Goal: Task Accomplishment & Management: Complete application form

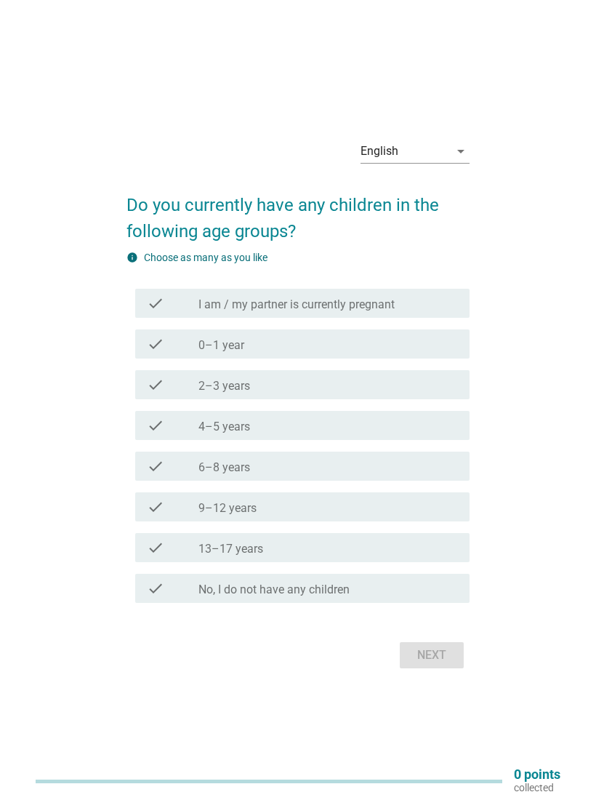
click at [347, 348] on div "check_box_outline_blank 0–1 year" at bounding box center [327, 343] width 259 height 17
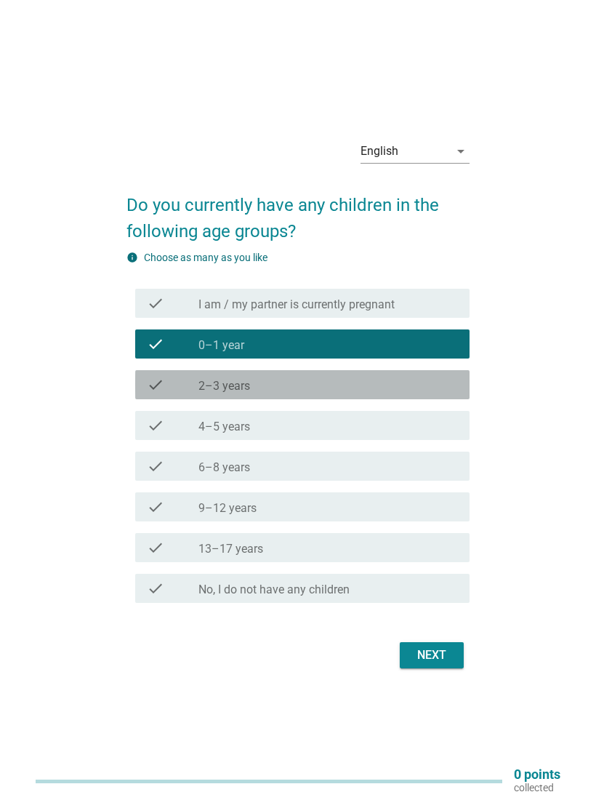
click at [353, 376] on div "check_box_outline_blank 2–3 years" at bounding box center [327, 384] width 259 height 17
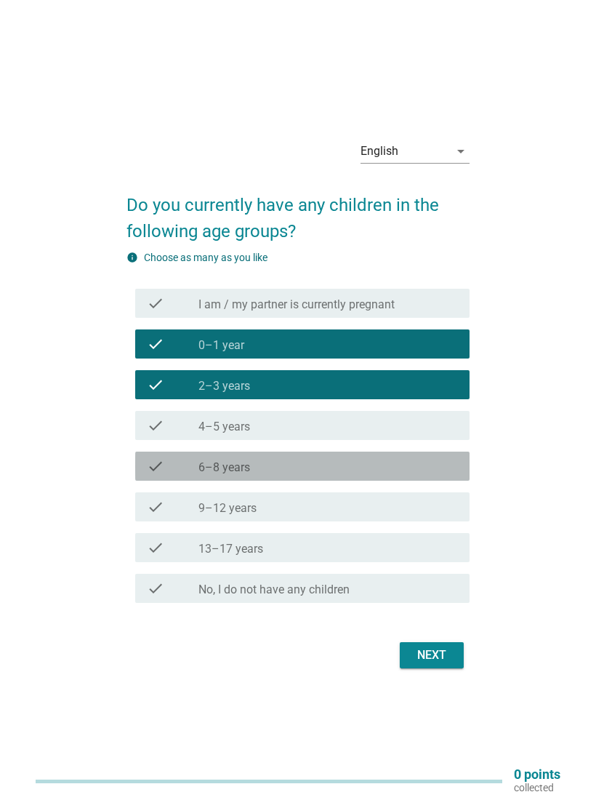
click at [294, 468] on div "check_box_outline_blank 6–8 years" at bounding box center [327, 465] width 259 height 17
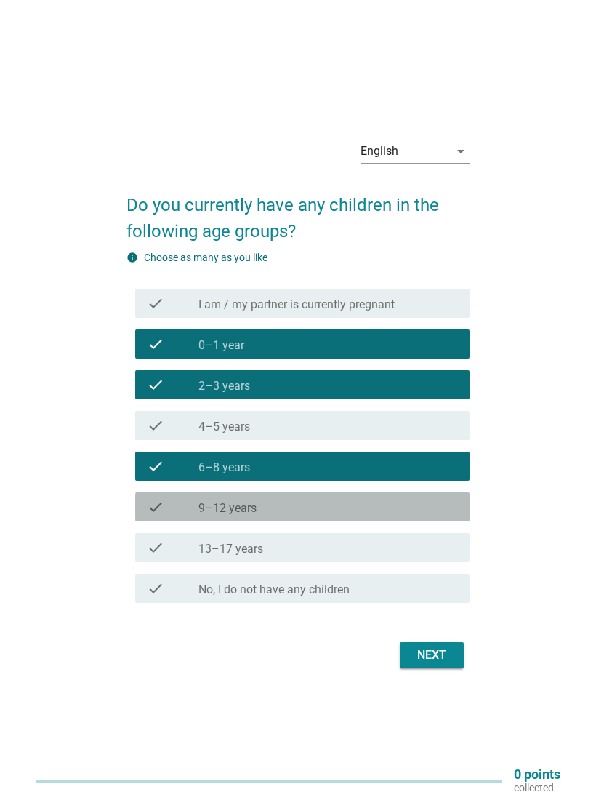
click at [283, 507] on div "check_box_outline_blank 9–12 years" at bounding box center [327, 506] width 259 height 17
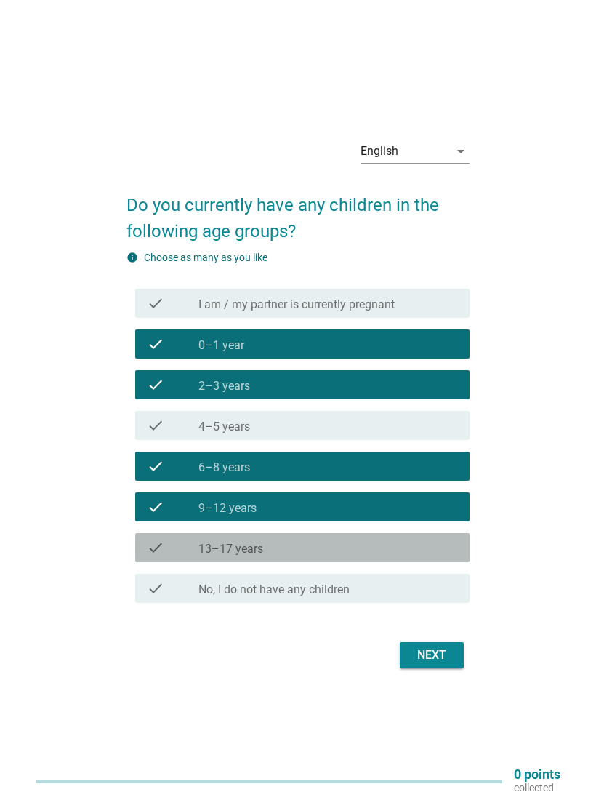
click at [289, 547] on div "check_box_outline_blank 13–17 years" at bounding box center [327, 547] width 259 height 17
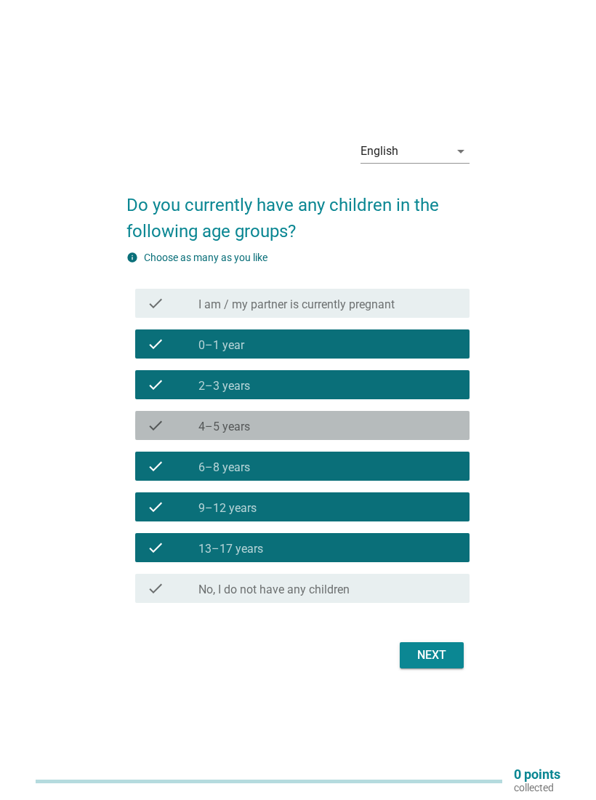
click at [308, 424] on div "check_box_outline_blank 4–5 years" at bounding box center [327, 424] width 259 height 17
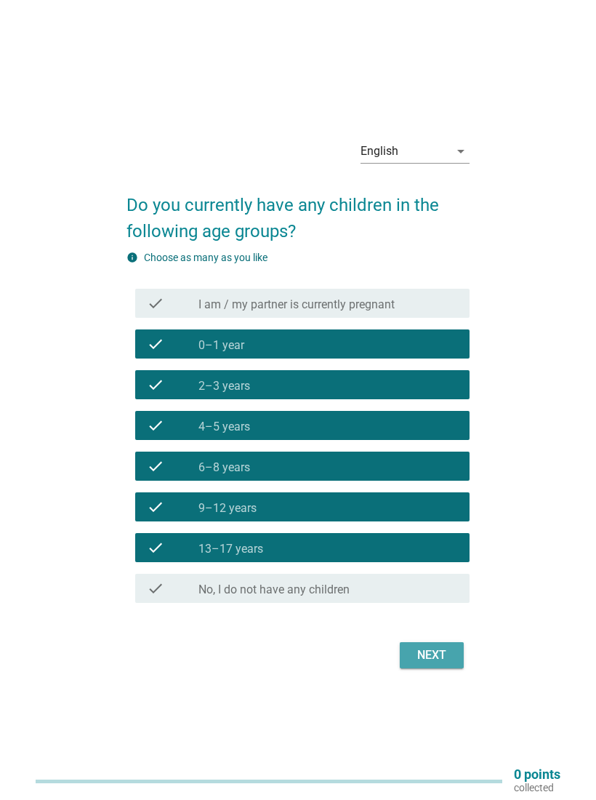
click at [437, 655] on div "Next" at bounding box center [431, 654] width 41 height 17
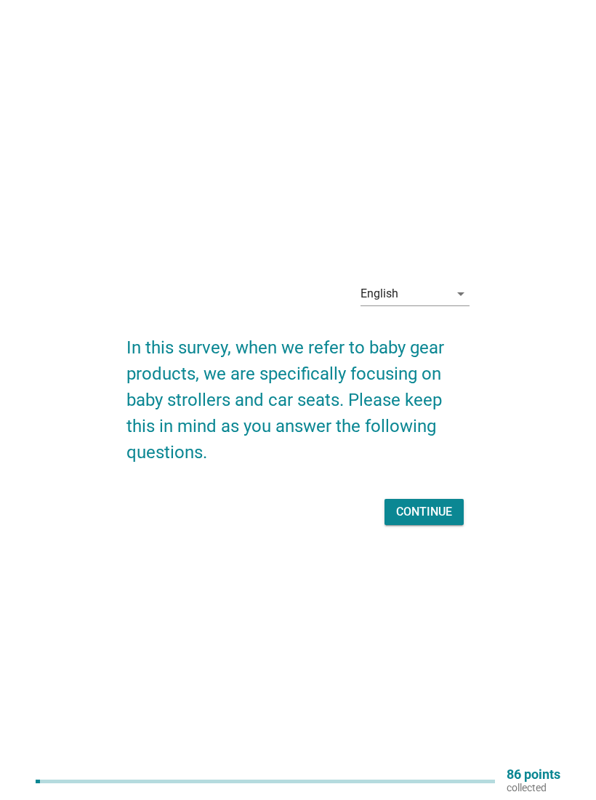
click at [443, 512] on div "Continue" at bounding box center [424, 511] width 56 height 17
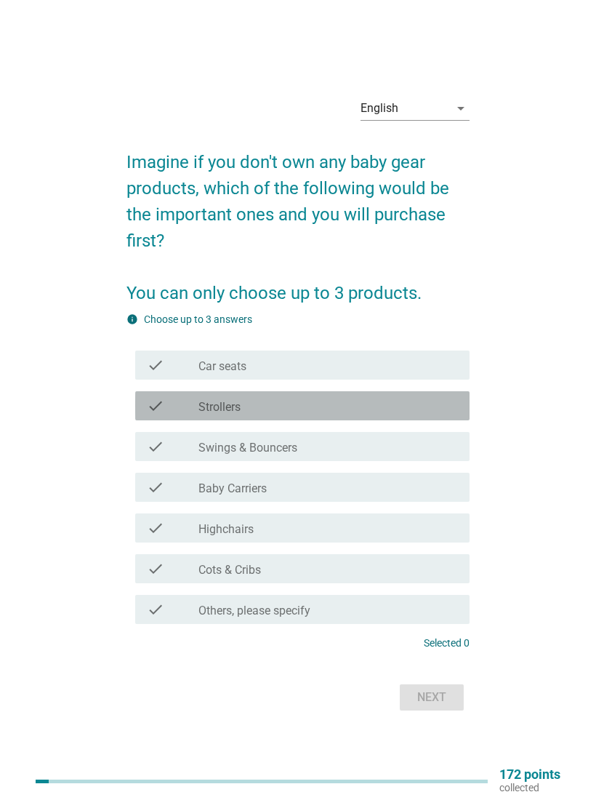
click at [428, 406] on div "check_box_outline_blank Strollers" at bounding box center [327, 405] width 259 height 17
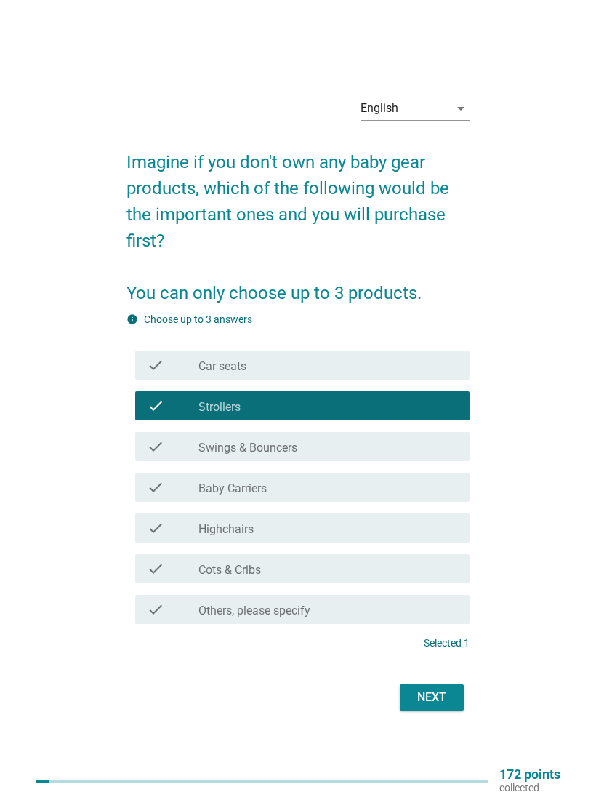
click at [437, 692] on div "Next" at bounding box center [431, 696] width 41 height 17
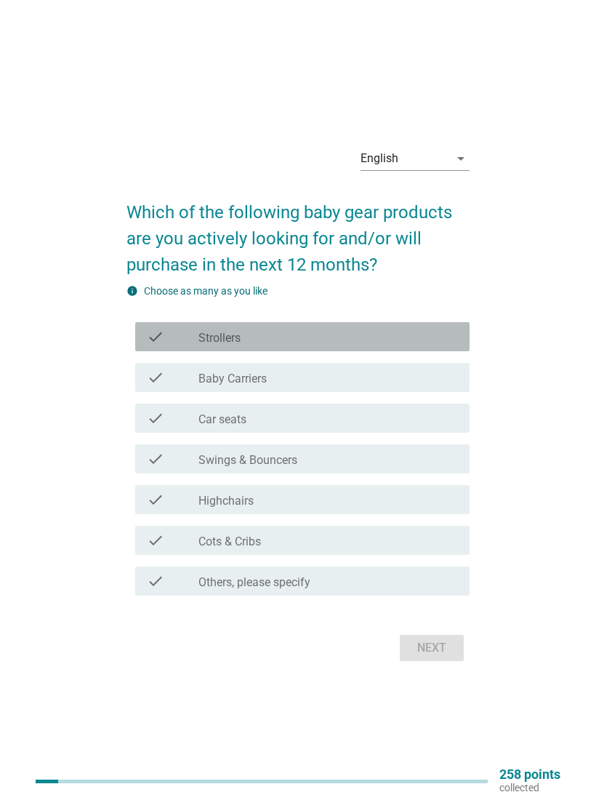
click at [393, 334] on div "check_box_outline_blank Strollers" at bounding box center [327, 336] width 259 height 17
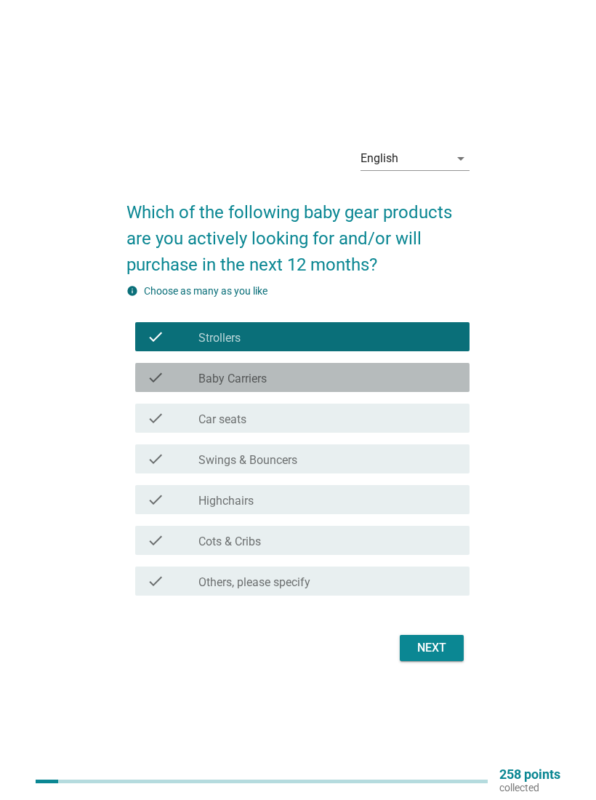
click at [260, 384] on label "Baby Carriers" at bounding box center [232, 378] width 68 height 15
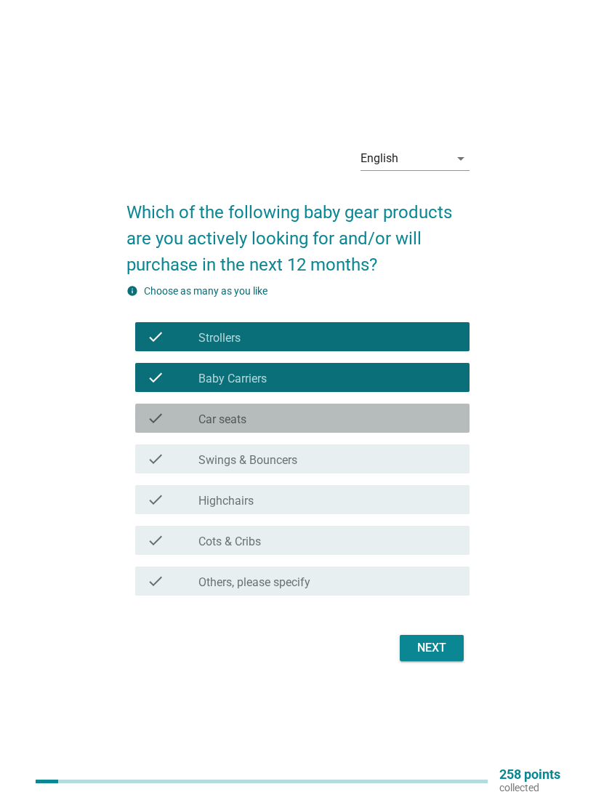
click at [245, 426] on label "Car seats" at bounding box center [222, 419] width 48 height 15
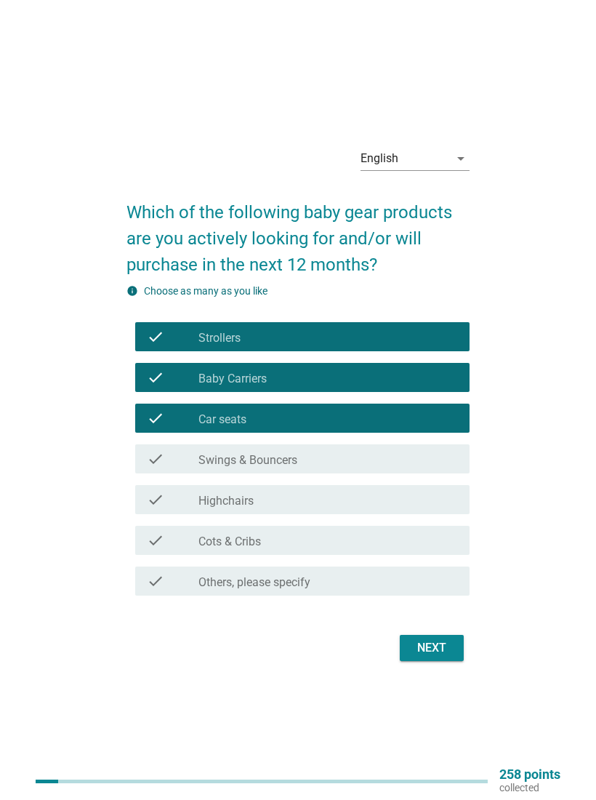
click at [423, 651] on div "Next" at bounding box center [431, 647] width 41 height 17
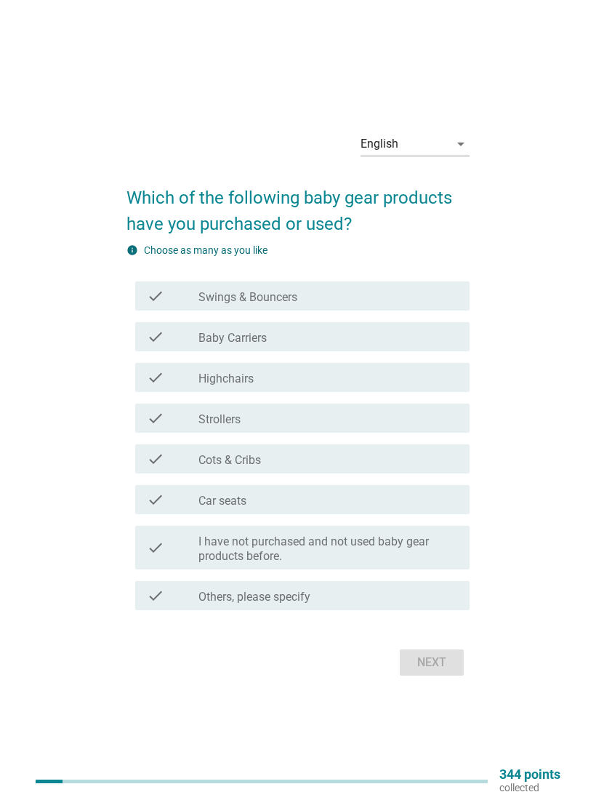
click at [410, 545] on label "I have not purchased and not used baby gear products before." at bounding box center [327, 548] width 259 height 29
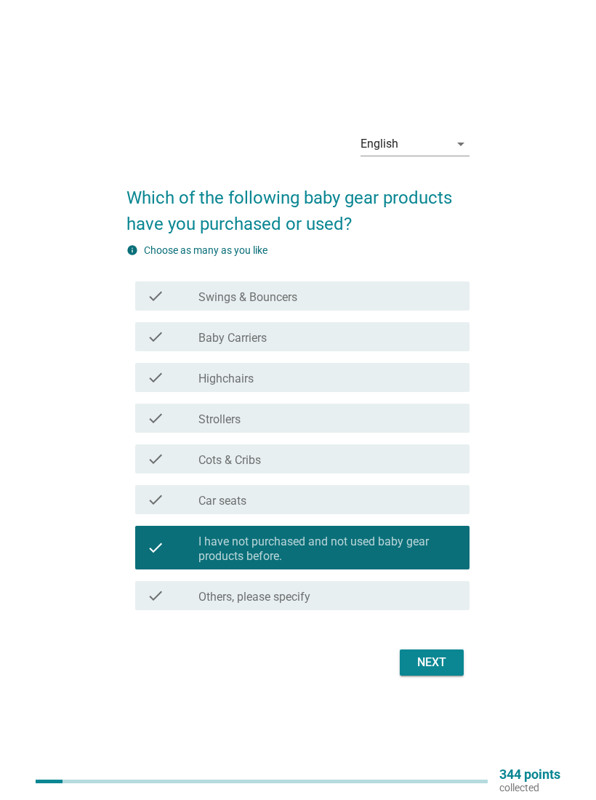
click at [440, 666] on div "Next" at bounding box center [431, 661] width 41 height 17
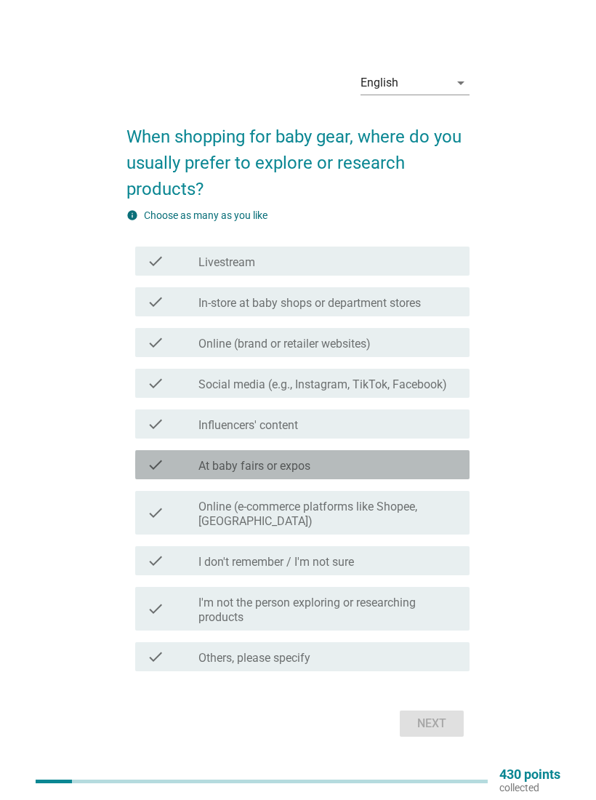
click at [411, 463] on div "check_box_outline_blank At baby fairs or expos" at bounding box center [327, 464] width 259 height 17
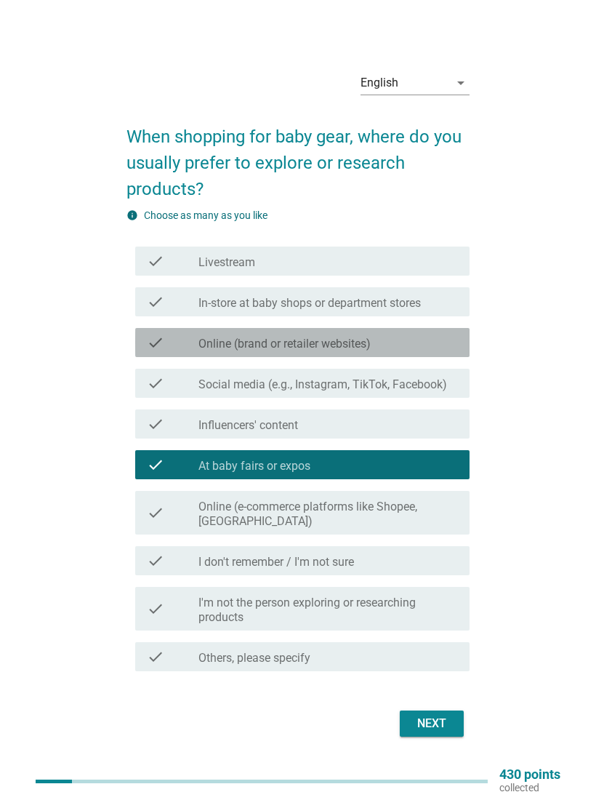
click at [422, 336] on div "check_box_outline_blank Online (brand or retailer websites)" at bounding box center [327, 342] width 259 height 17
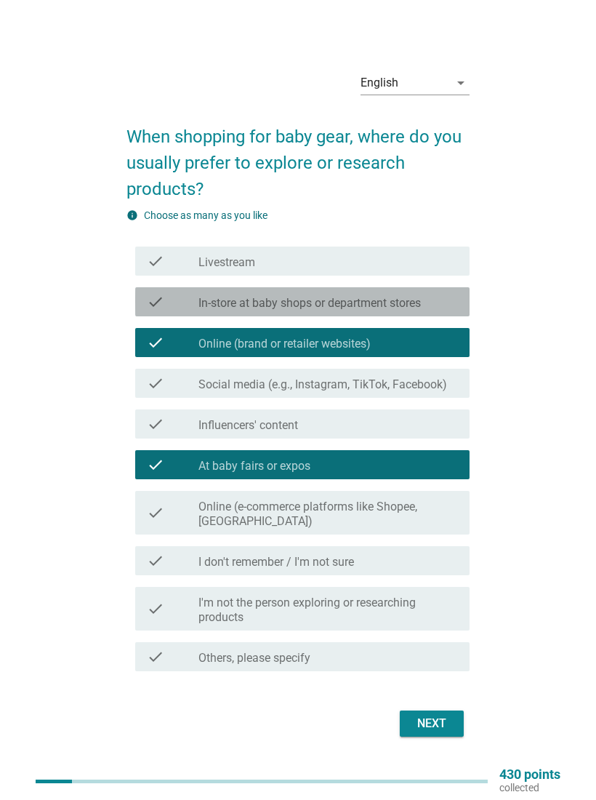
click at [421, 307] on label "In-store at baby shops or department stores" at bounding box center [309, 303] width 222 height 15
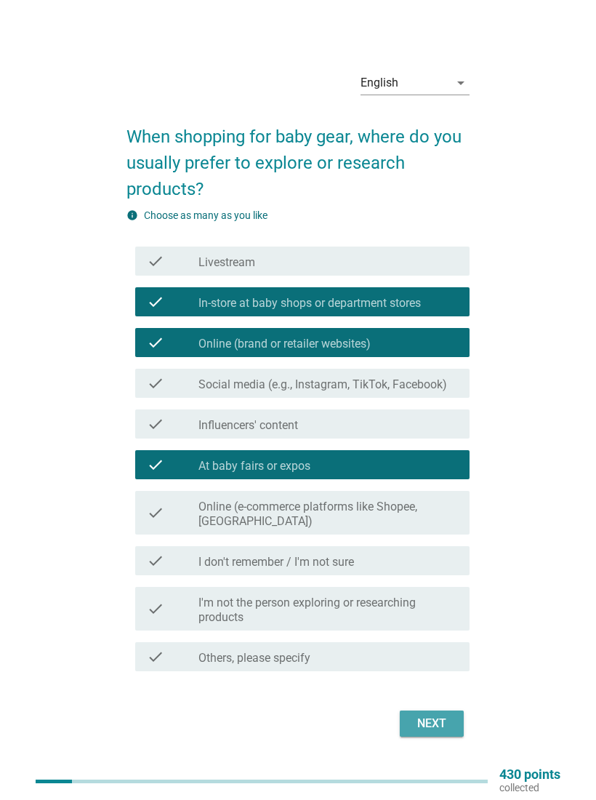
click at [442, 727] on div "Next" at bounding box center [431, 723] width 41 height 17
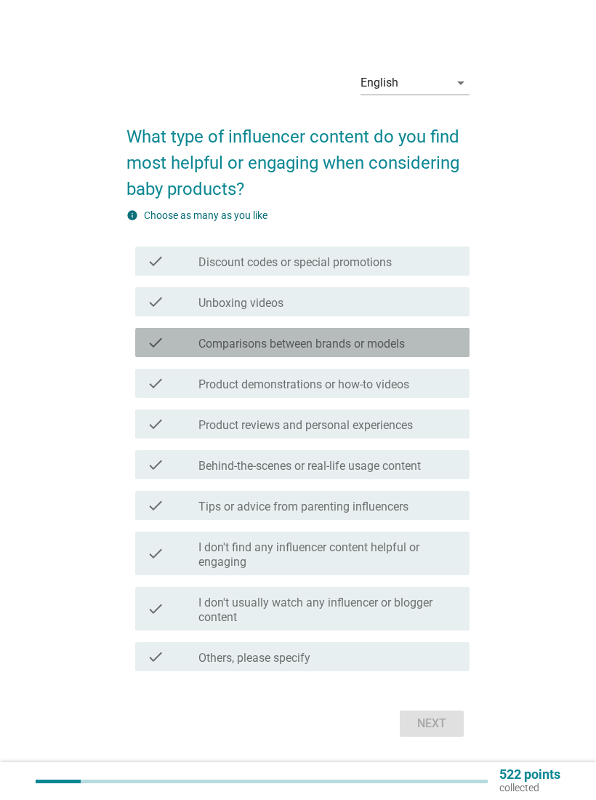
click at [432, 337] on div "check_box_outline_blank Comparisons between brands or models" at bounding box center [327, 342] width 259 height 17
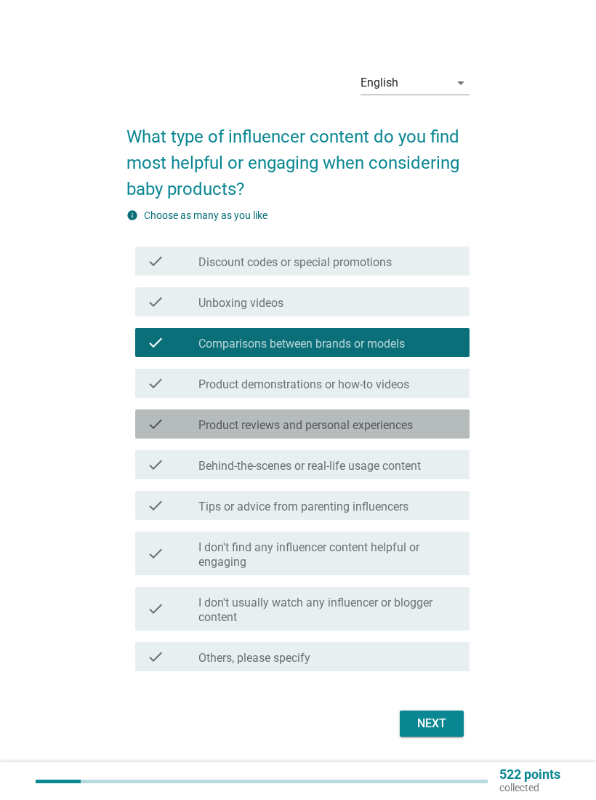
click at [438, 424] on div "check_box_outline_blank Product reviews and personal experiences" at bounding box center [327, 423] width 259 height 17
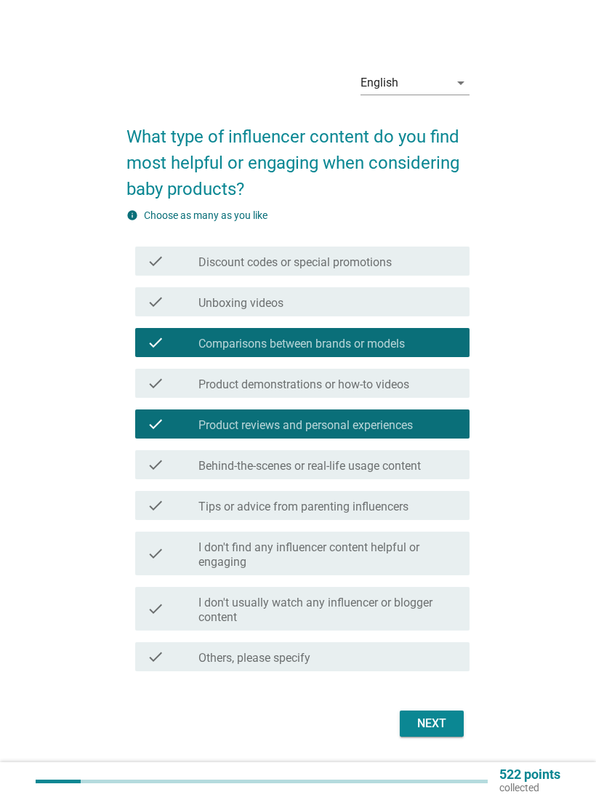
click at [446, 730] on div "Next" at bounding box center [431, 723] width 41 height 17
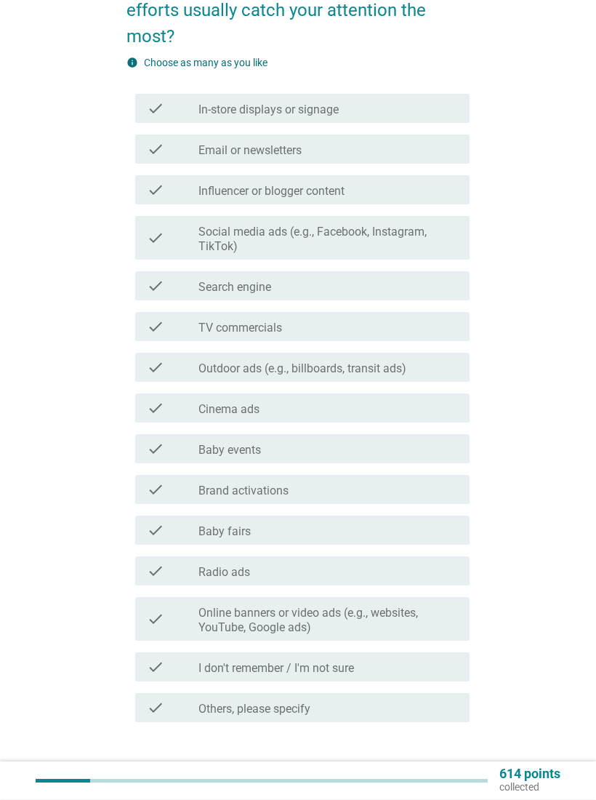
scroll to position [147, 0]
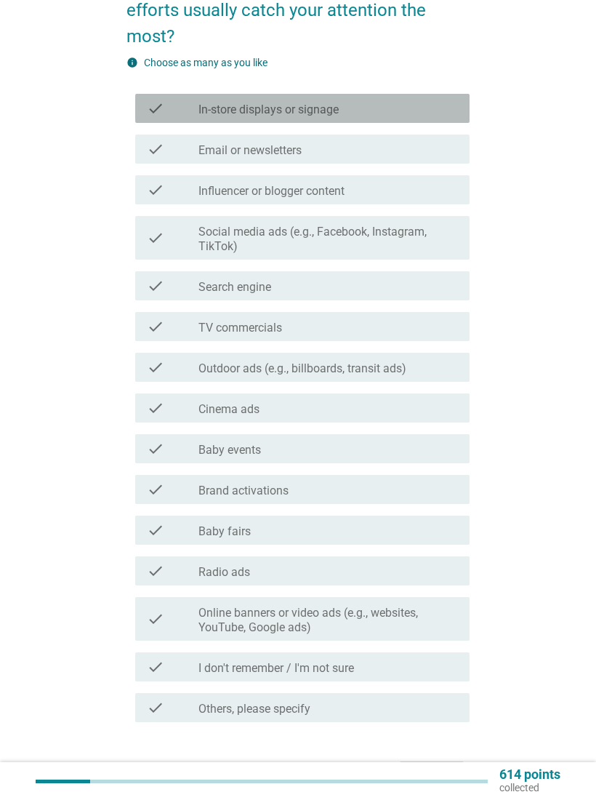
click at [433, 119] on div "check check_box_outline_blank In-store displays or signage" at bounding box center [302, 108] width 334 height 29
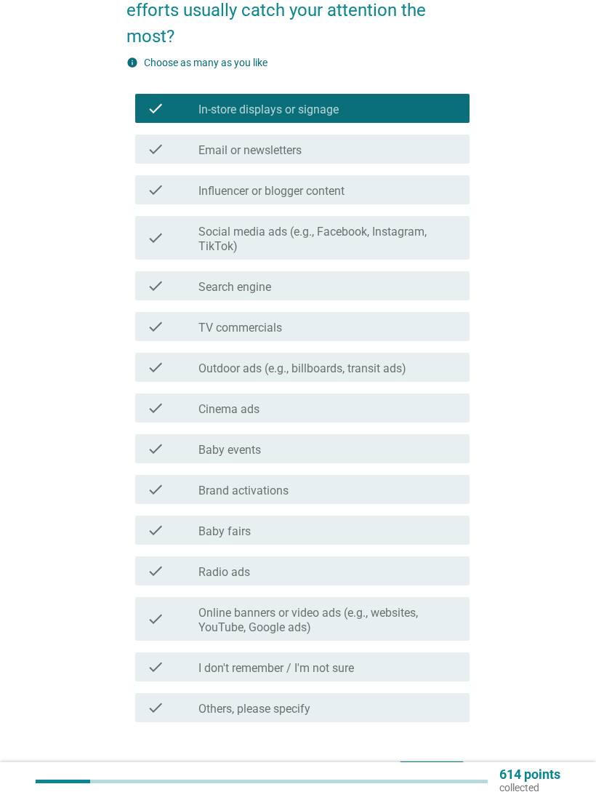
click at [435, 189] on div "check_box_outline_blank Influencer or blogger content" at bounding box center [327, 189] width 259 height 17
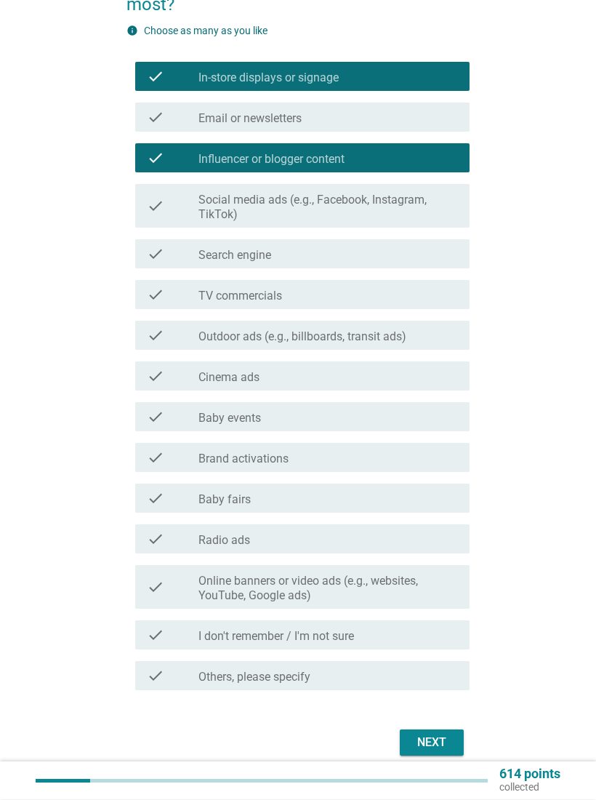
scroll to position [179, 0]
click at [451, 736] on div "Next" at bounding box center [431, 741] width 41 height 17
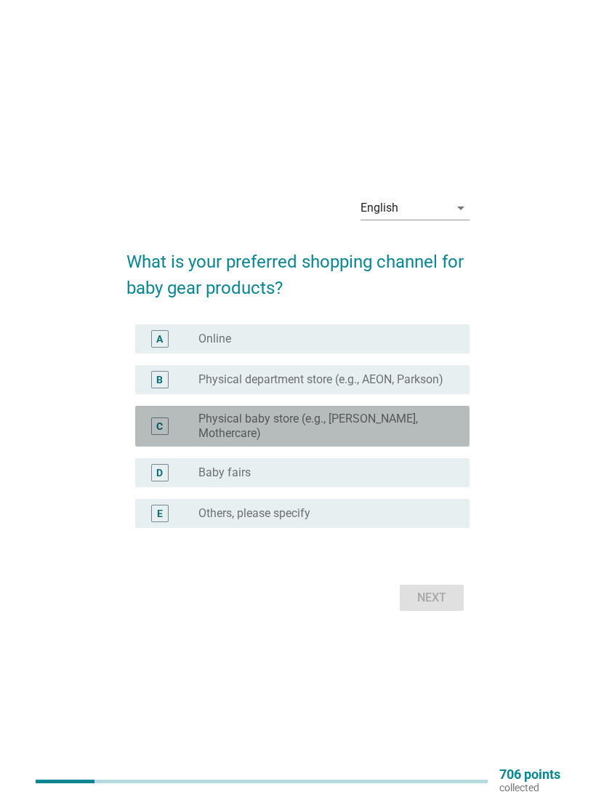
click at [426, 432] on label "Physical baby store (e.g., [PERSON_NAME], Mothercare)" at bounding box center [322, 425] width 248 height 29
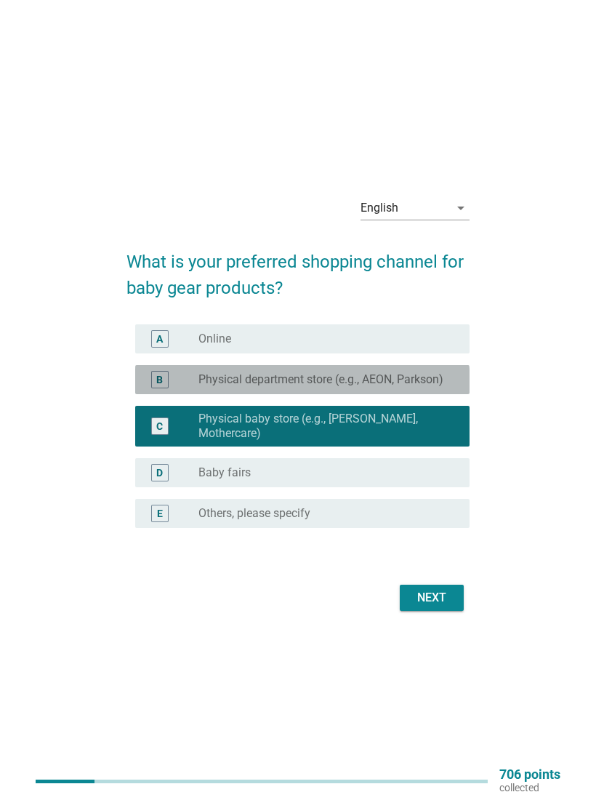
click at [443, 372] on label "Physical department store (e.g., AEON, Parkson)" at bounding box center [320, 379] width 245 height 15
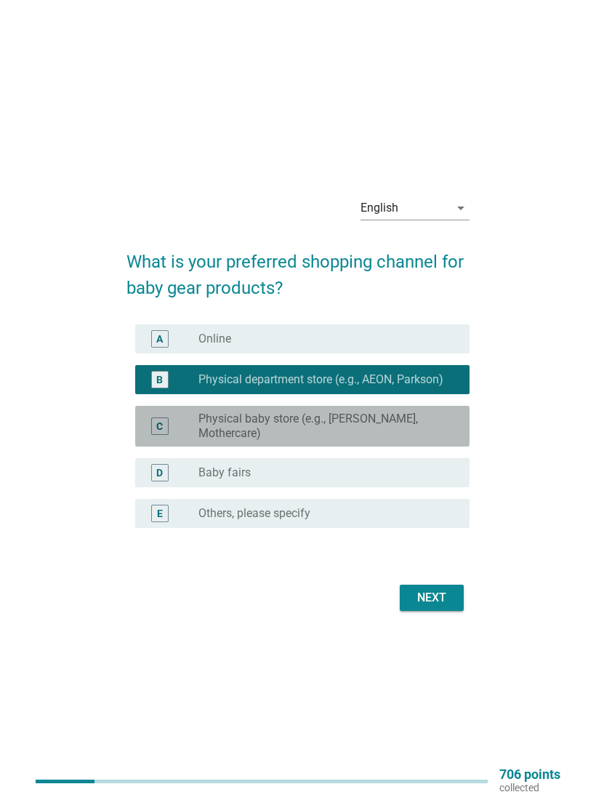
click at [438, 422] on label "Physical baby store (e.g., [PERSON_NAME], Mothercare)" at bounding box center [322, 425] width 248 height 29
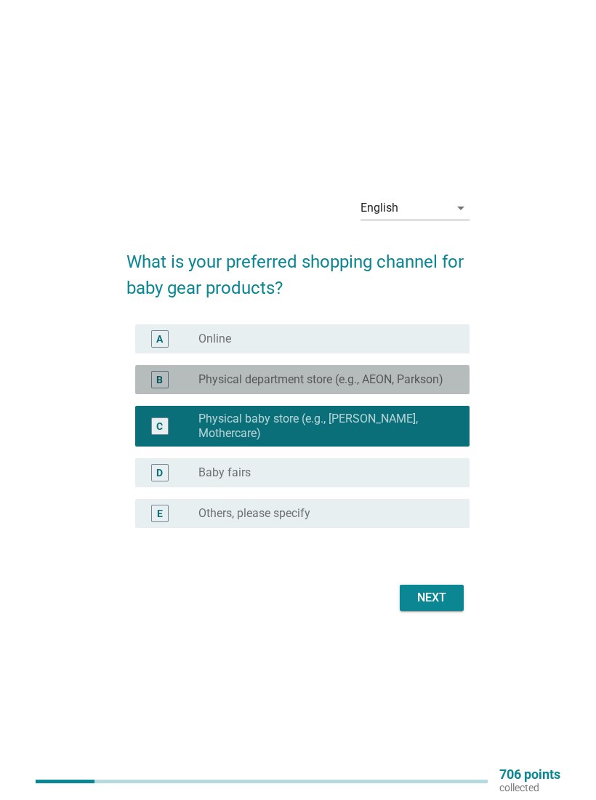
click at [443, 377] on label "Physical department store (e.g., AEON, Parkson)" at bounding box center [320, 379] width 245 height 15
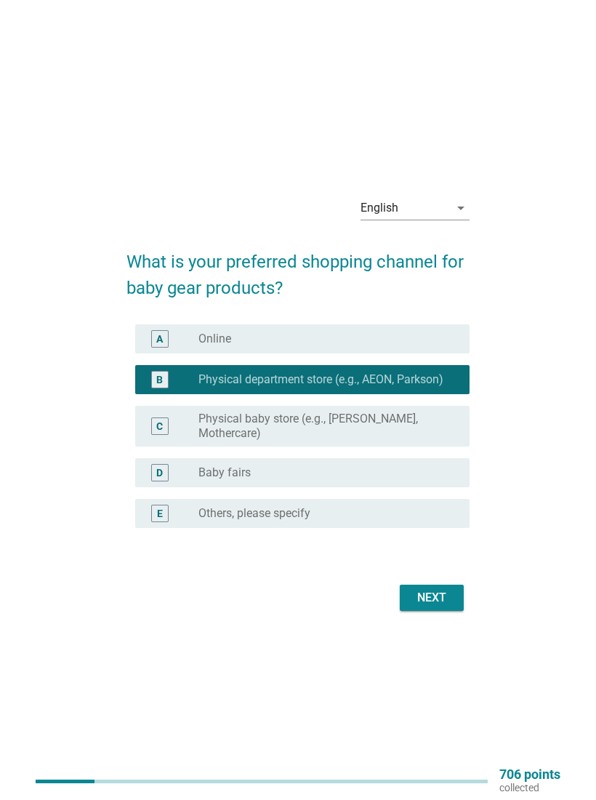
click at [440, 606] on div "Next" at bounding box center [431, 597] width 41 height 17
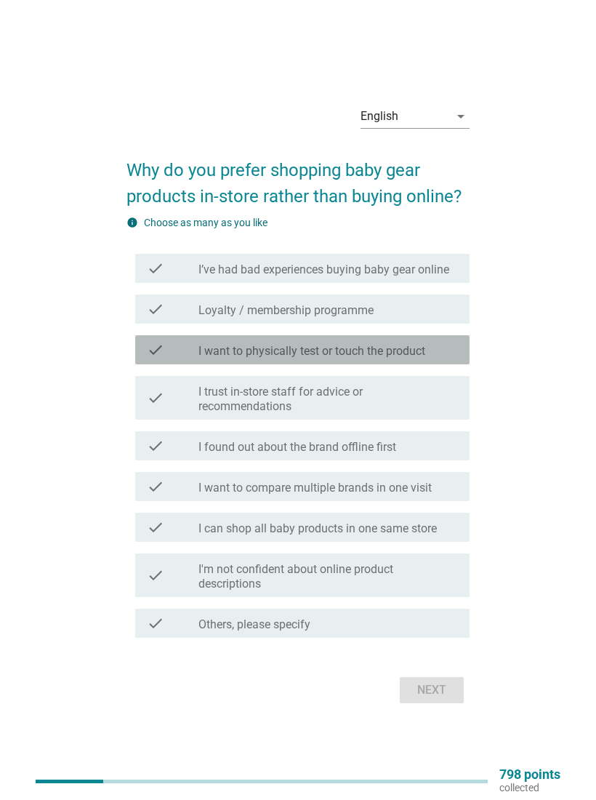
click at [445, 346] on div "check_box_outline_blank I want to physically test or touch the product" at bounding box center [327, 349] width 259 height 17
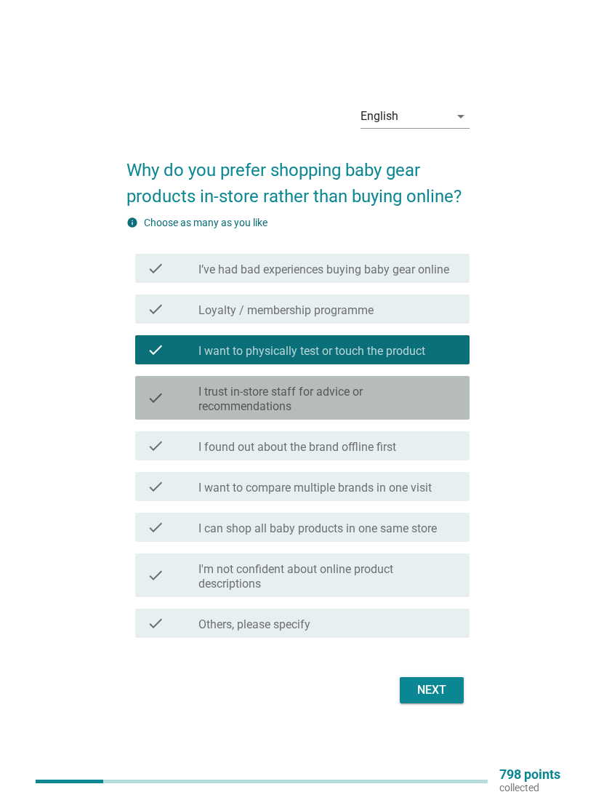
click at [427, 401] on label "I trust in-store staff for advice or recommendations" at bounding box center [327, 399] width 259 height 29
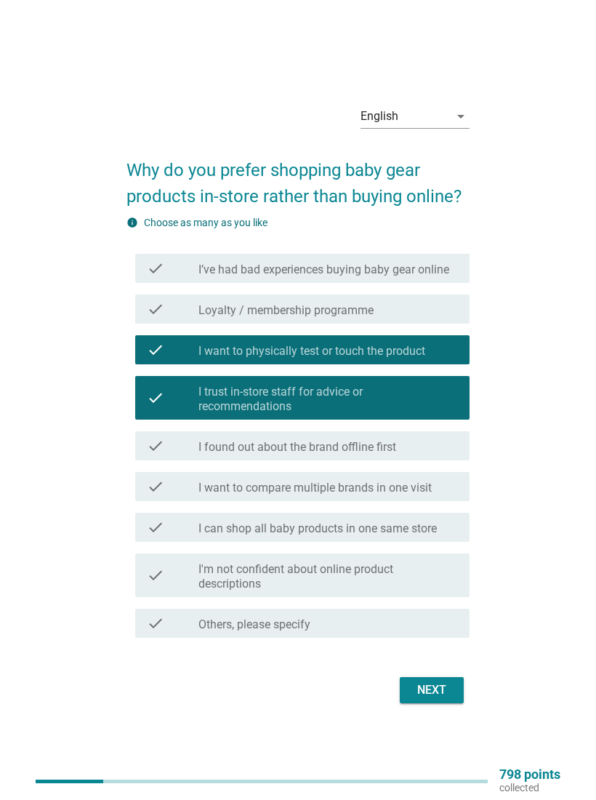
click at [432, 687] on div "Next" at bounding box center [431, 689] width 41 height 17
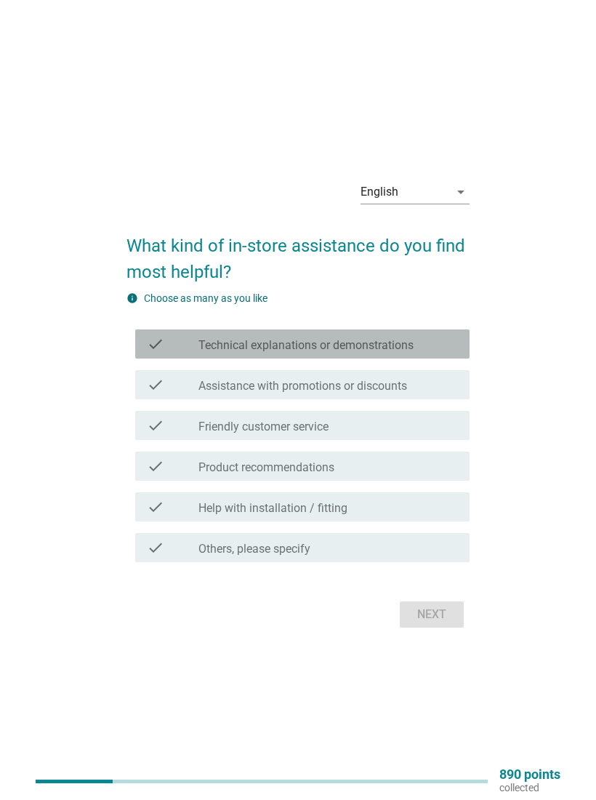
click at [426, 335] on div "check_box_outline_blank Technical explanations or demonstrations" at bounding box center [327, 343] width 259 height 17
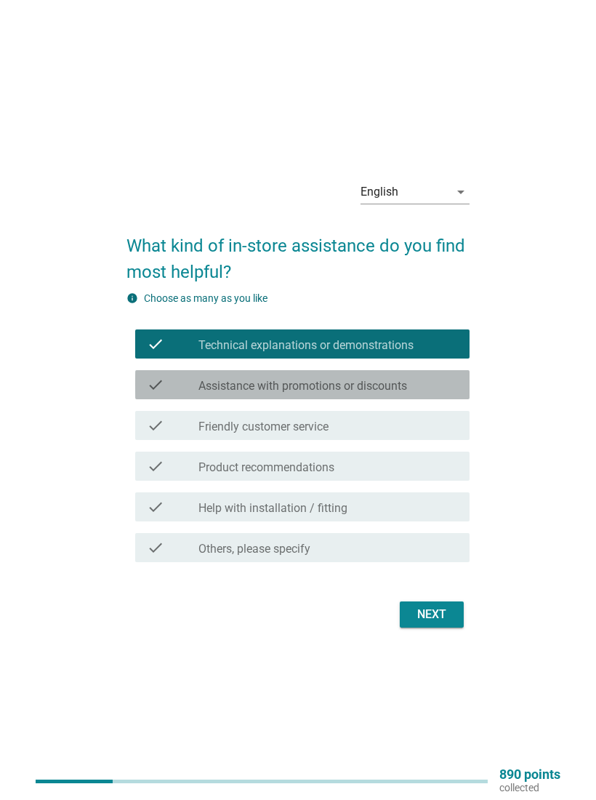
click at [430, 387] on div "check_box_outline_blank Assistance with promotions or discounts" at bounding box center [327, 384] width 259 height 17
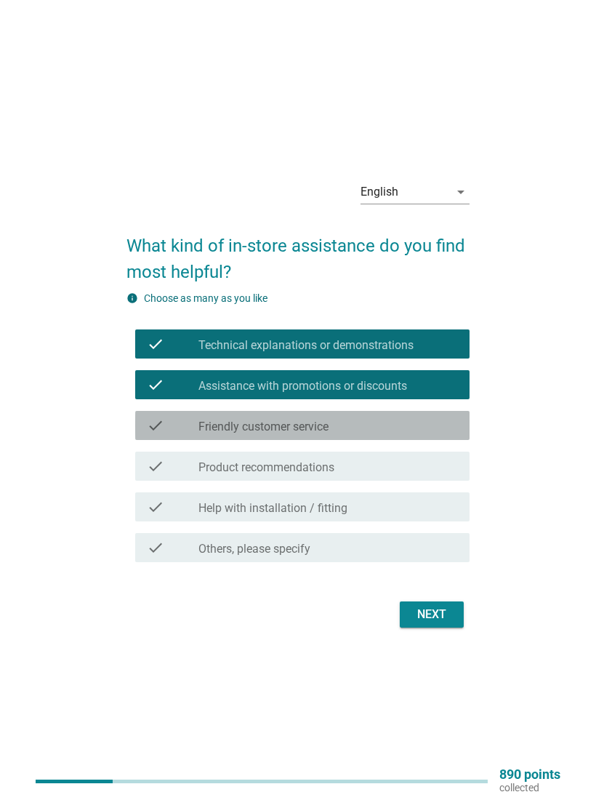
click at [415, 427] on div "check_box_outline_blank Friendly customer service" at bounding box center [327, 424] width 259 height 17
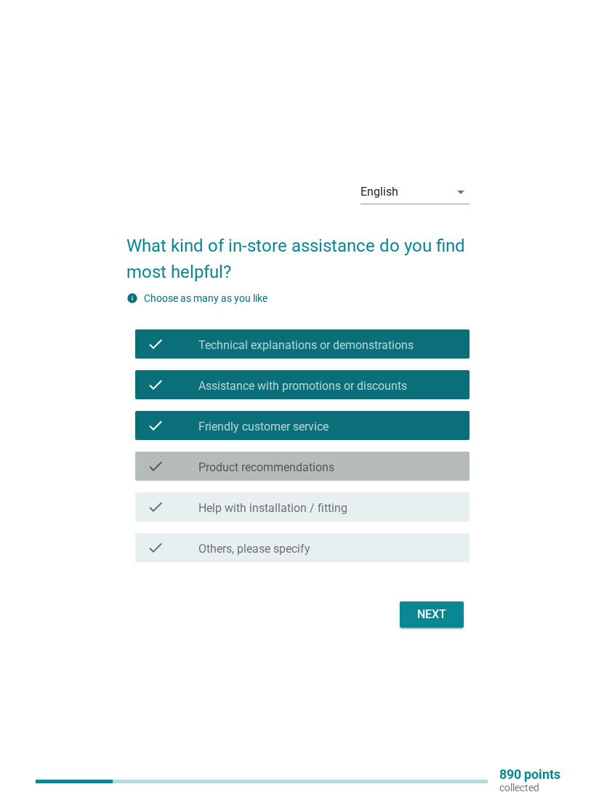
click at [405, 462] on div "check_box_outline_blank Product recommendations" at bounding box center [327, 465] width 259 height 17
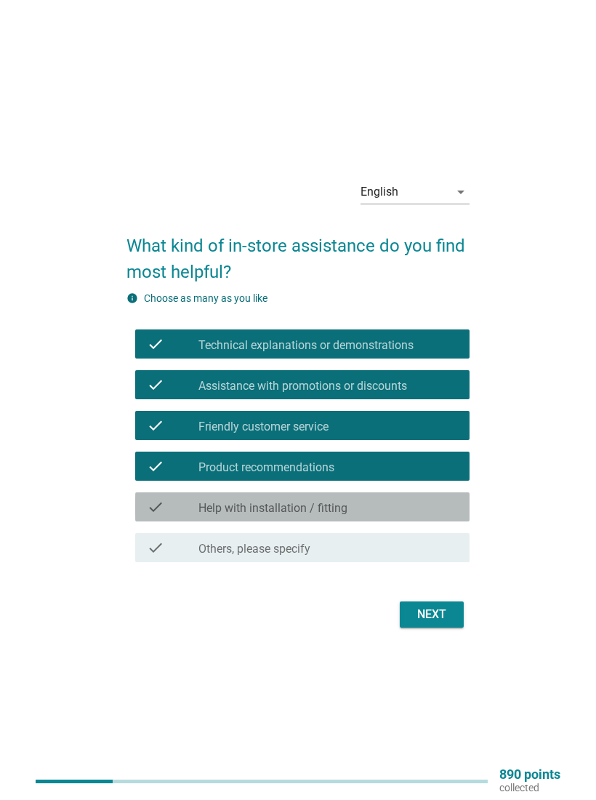
click at [396, 510] on div "check_box_outline_blank Help with installation / fitting" at bounding box center [327, 506] width 259 height 17
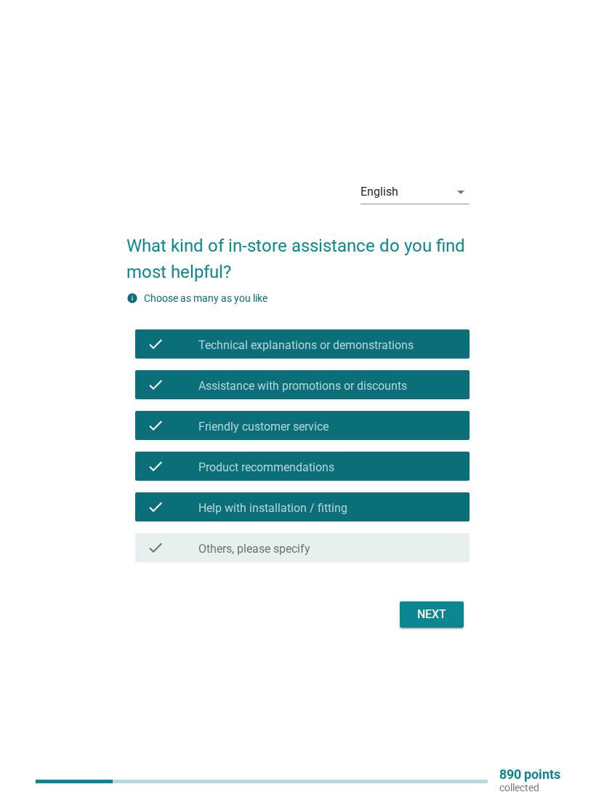
click at [446, 615] on div "Next" at bounding box center [431, 613] width 41 height 17
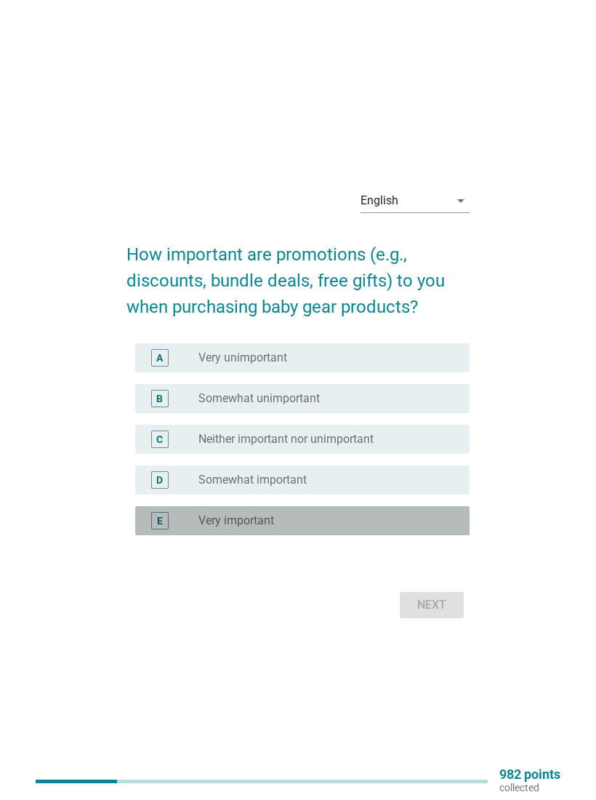
click at [408, 526] on div "radio_button_unchecked Very important" at bounding box center [322, 520] width 248 height 15
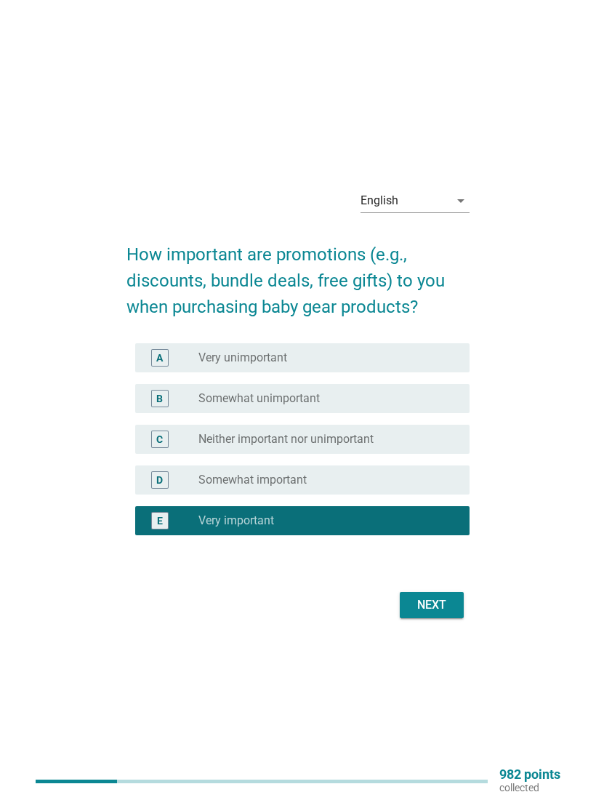
click at [438, 617] on button "Next" at bounding box center [432, 605] width 64 height 26
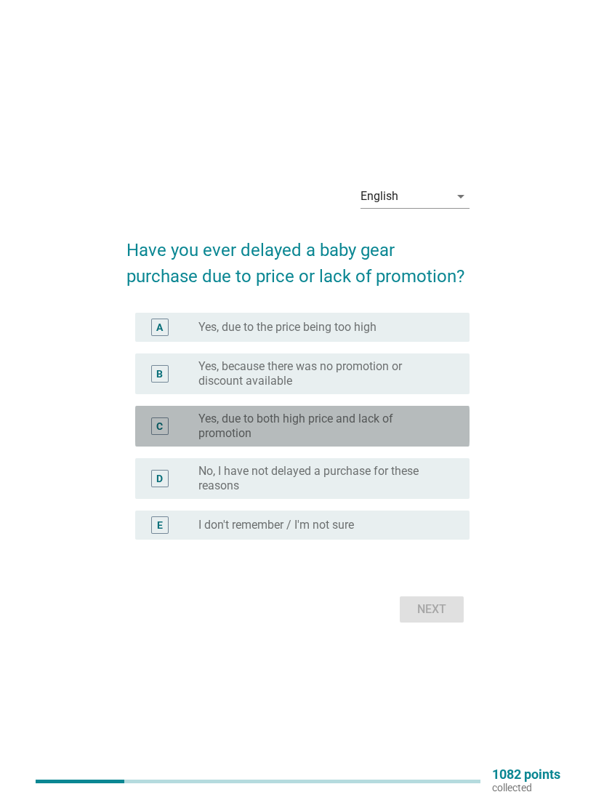
click at [436, 432] on label "Yes, due to both high price and lack of promotion" at bounding box center [322, 425] width 248 height 29
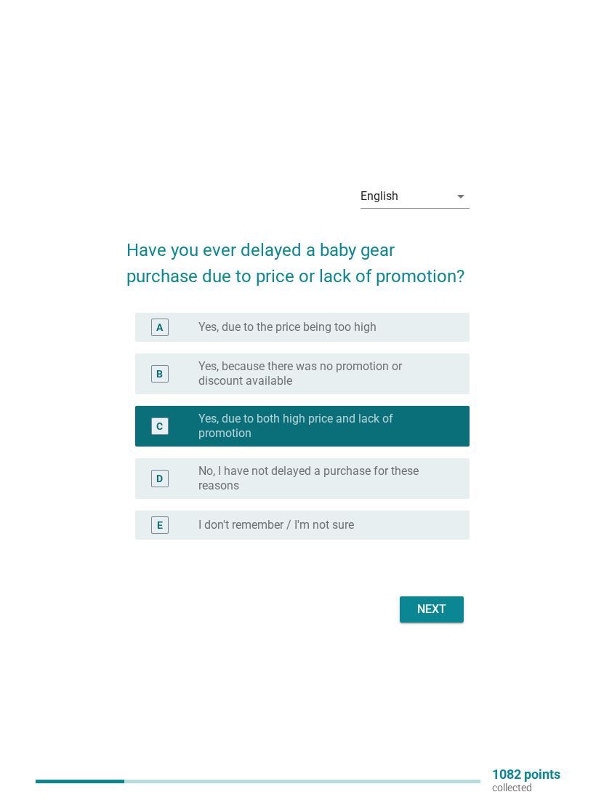
click at [442, 605] on div "Next" at bounding box center [431, 608] width 41 height 17
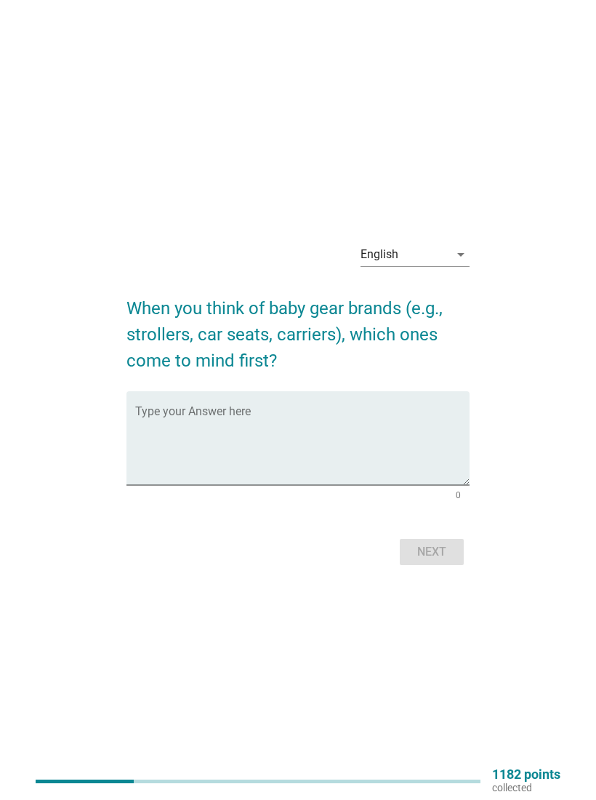
click at [430, 435] on textarea "Type your Answer here" at bounding box center [302, 446] width 334 height 76
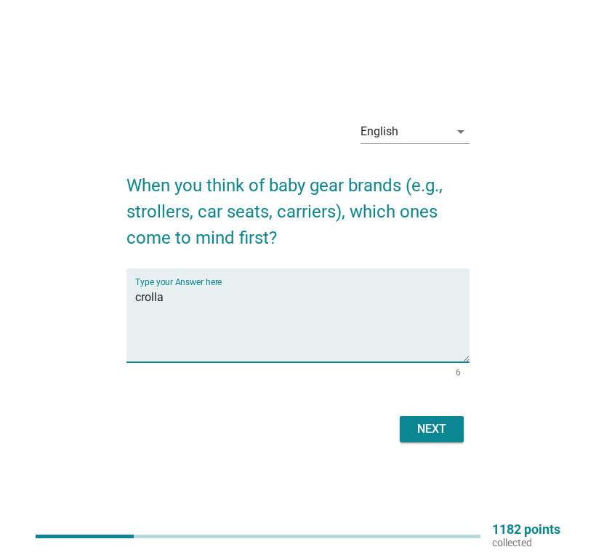
type textarea "crolla"
click at [438, 430] on div "Next" at bounding box center [431, 428] width 41 height 17
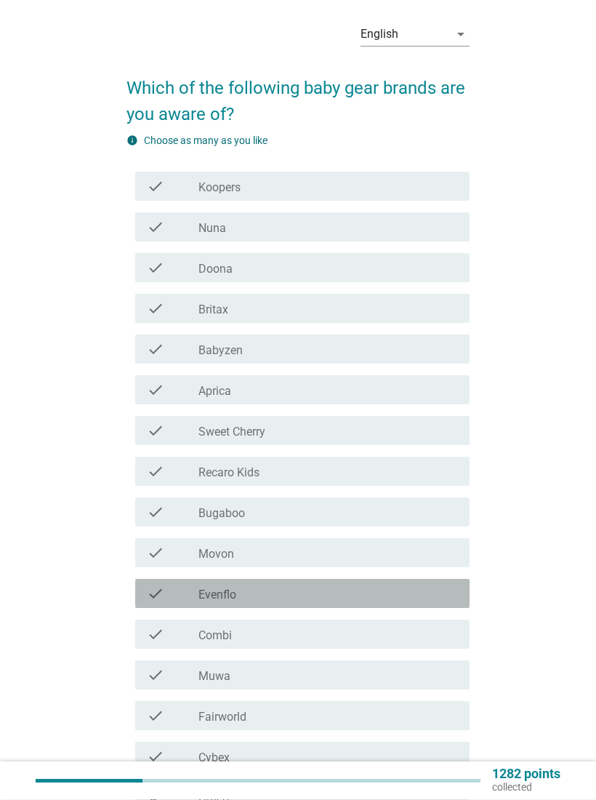
scroll to position [43, 0]
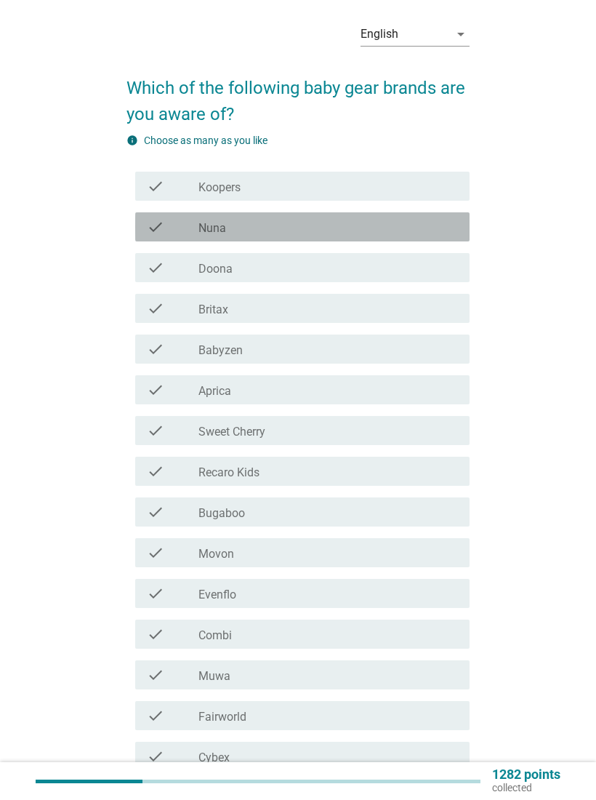
click at [364, 239] on div "check check_box_outline_blank Nuna" at bounding box center [302, 226] width 334 height 29
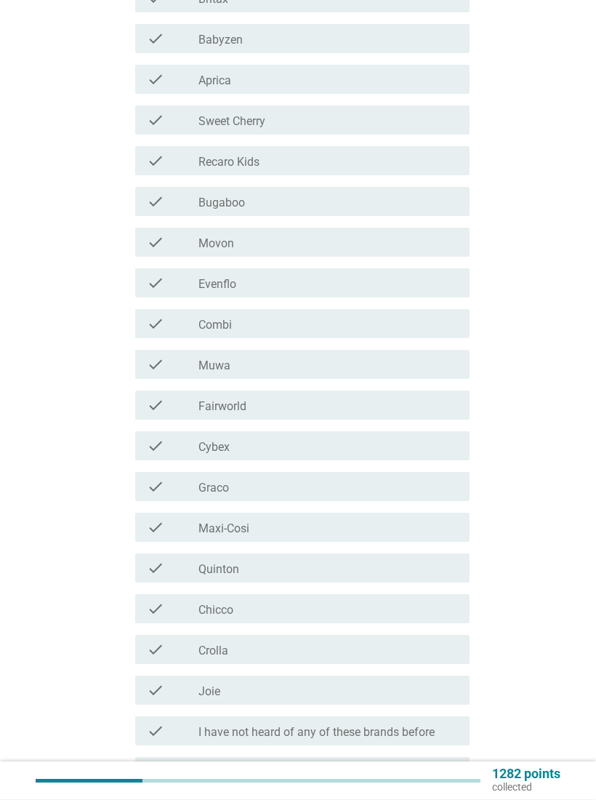
scroll to position [353, 0]
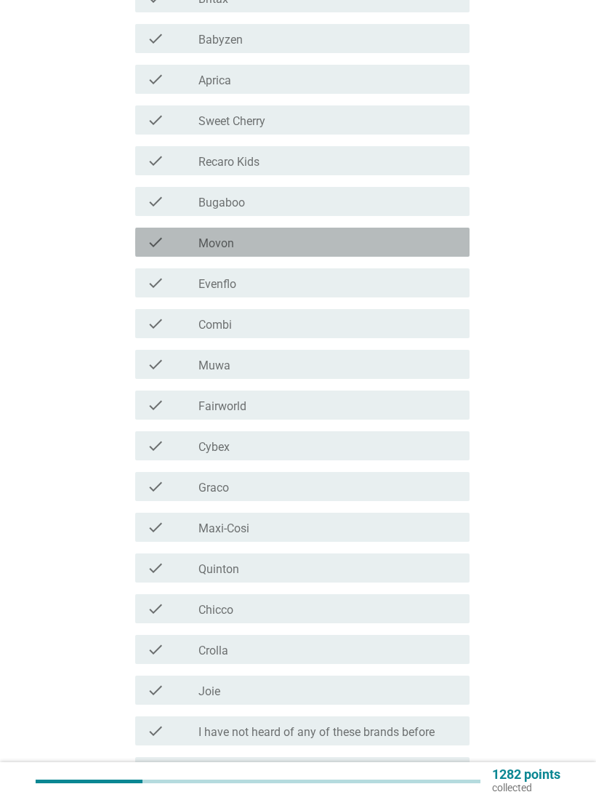
click at [382, 248] on div "check_box_outline_blank Movon" at bounding box center [327, 241] width 259 height 17
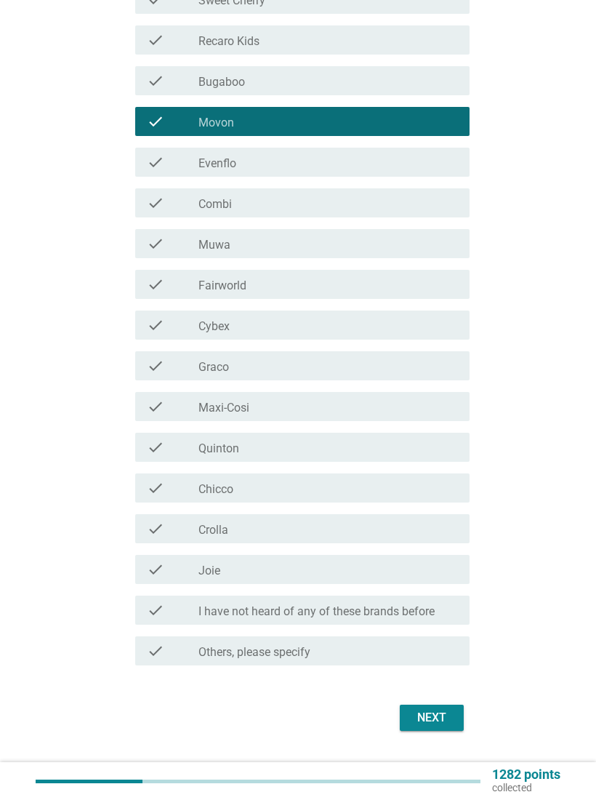
scroll to position [501, 0]
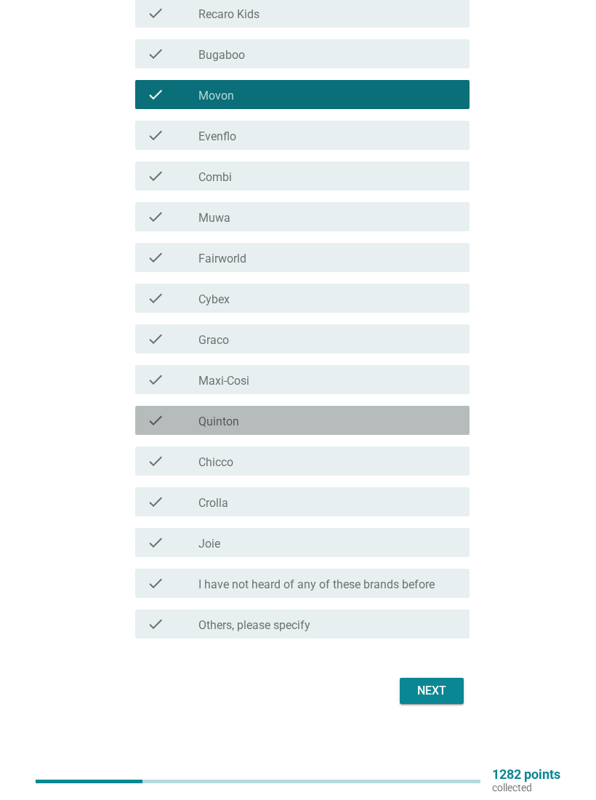
click at [421, 420] on div "check_box_outline_blank [PERSON_NAME]" at bounding box center [327, 419] width 259 height 17
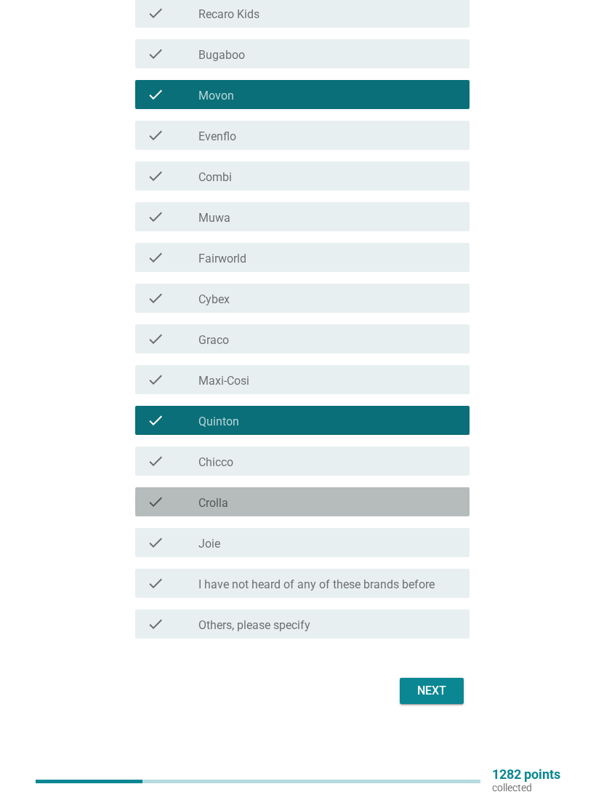
click at [427, 503] on div "check_box_outline_blank Crolla" at bounding box center [327, 501] width 259 height 17
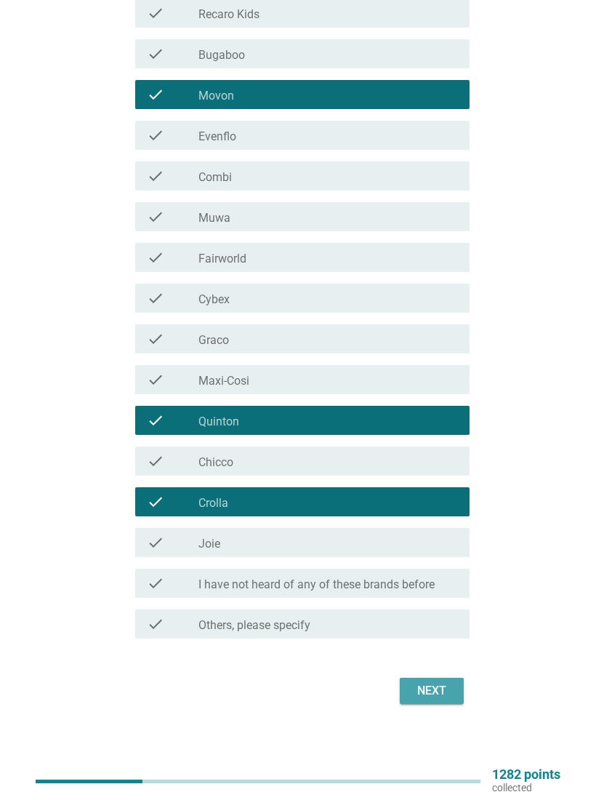
click at [443, 687] on div "Next" at bounding box center [431, 690] width 41 height 17
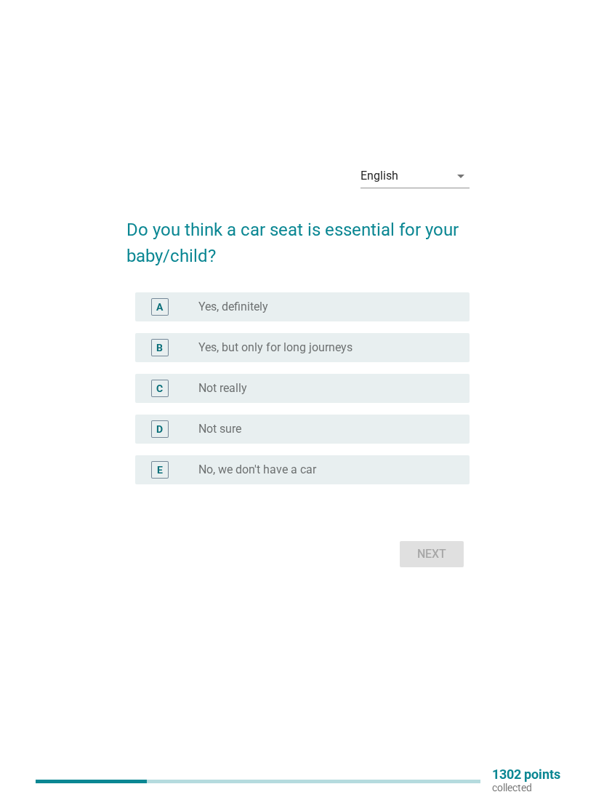
scroll to position [0, 0]
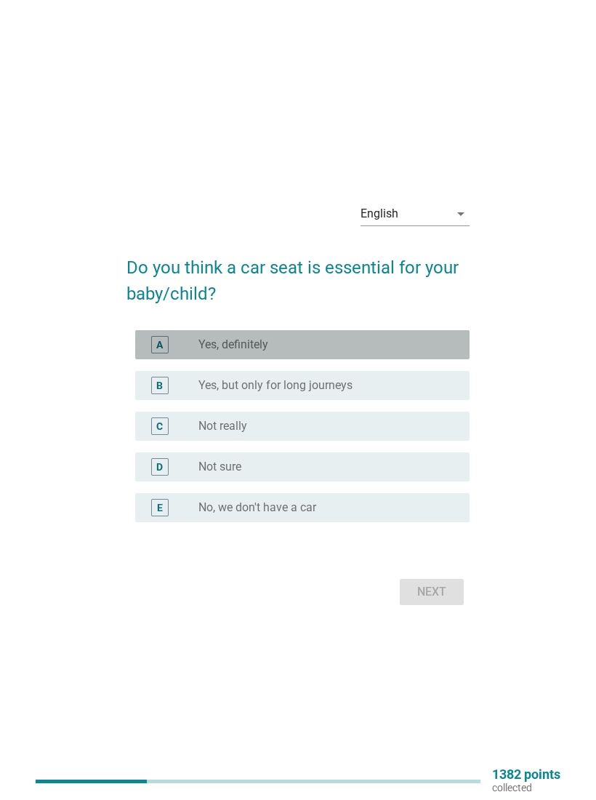
click at [447, 347] on div "radio_button_unchecked Yes, definitely" at bounding box center [327, 344] width 259 height 15
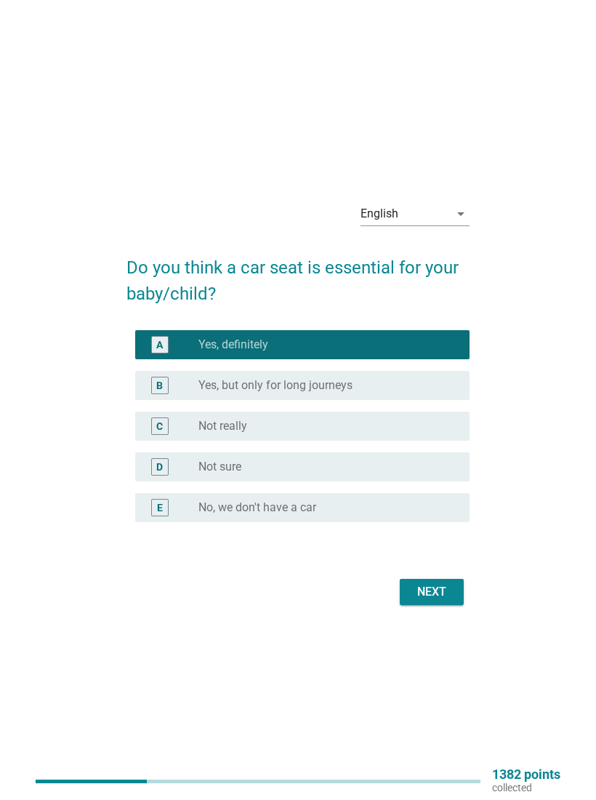
click at [449, 588] on div "Next" at bounding box center [431, 591] width 41 height 17
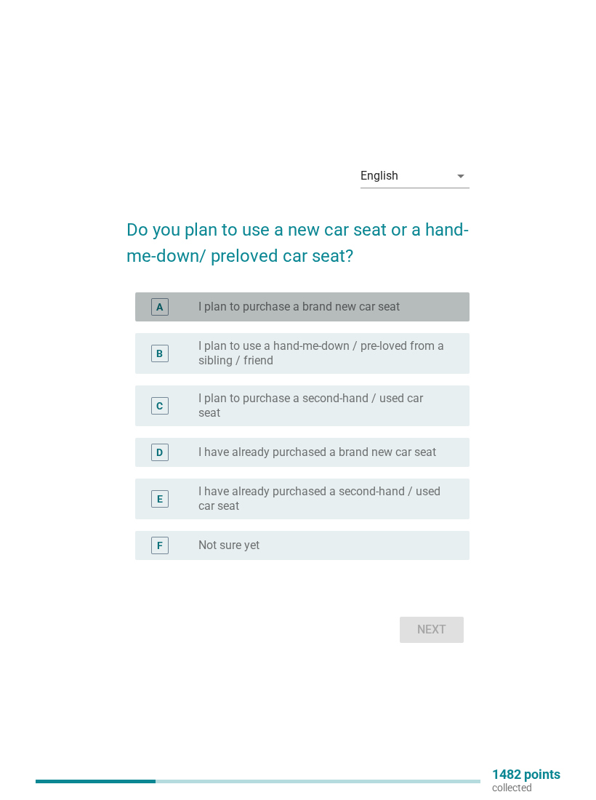
click at [435, 305] on div "radio_button_unchecked I plan to purchase a brand new car seat" at bounding box center [322, 306] width 248 height 15
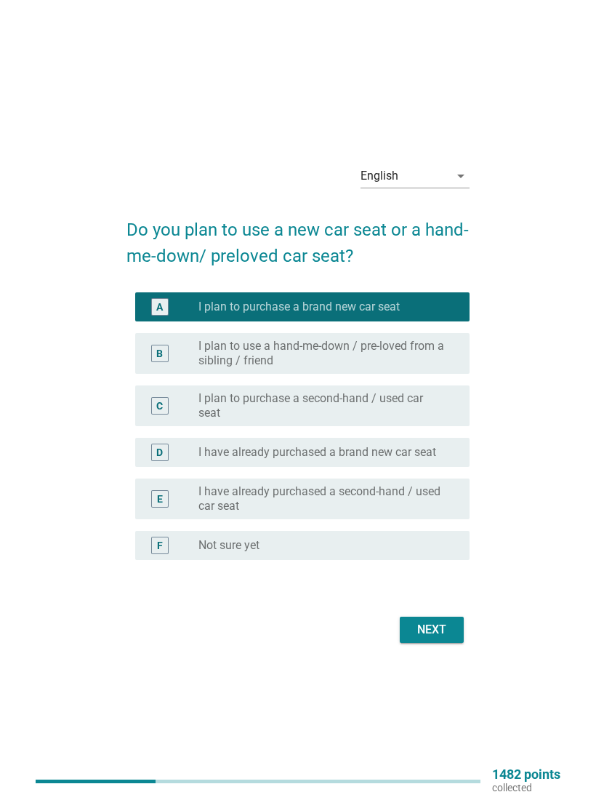
click at [438, 629] on div "Next" at bounding box center [431, 629] width 41 height 17
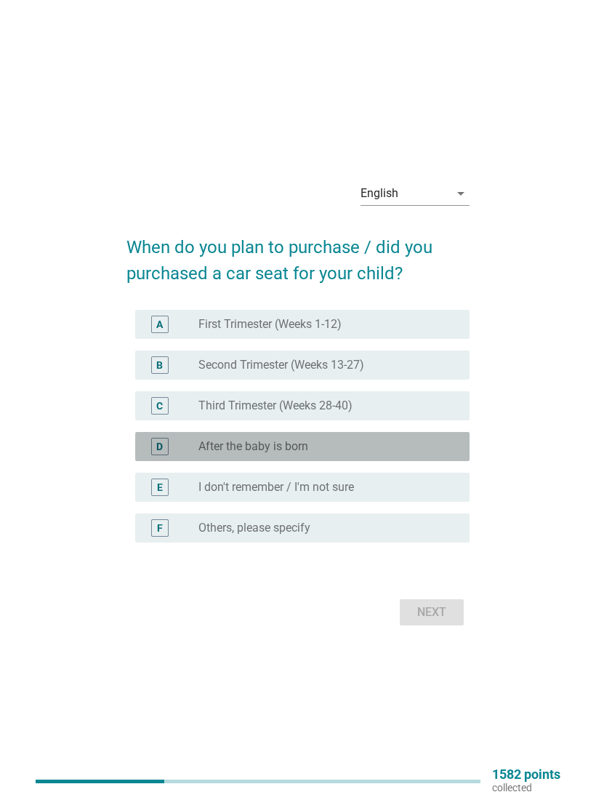
click at [411, 449] on div "radio_button_unchecked After the baby is born" at bounding box center [322, 446] width 248 height 15
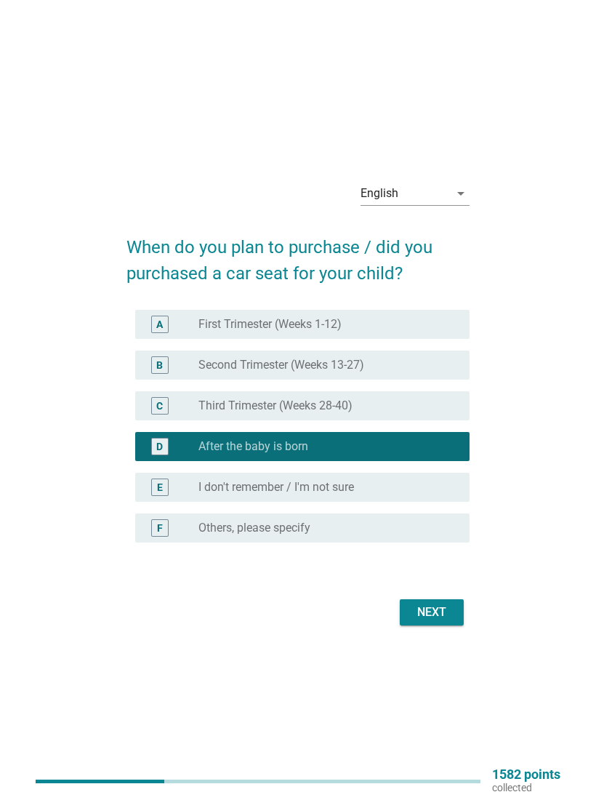
click at [439, 613] on div "Next" at bounding box center [431, 611] width 41 height 17
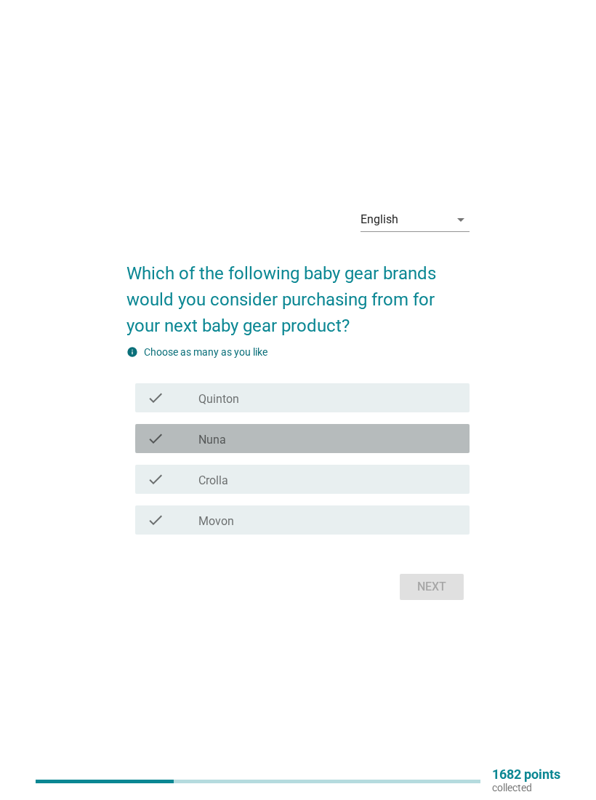
click at [411, 444] on div "check_box_outline_blank Nuna" at bounding box center [327, 438] width 259 height 17
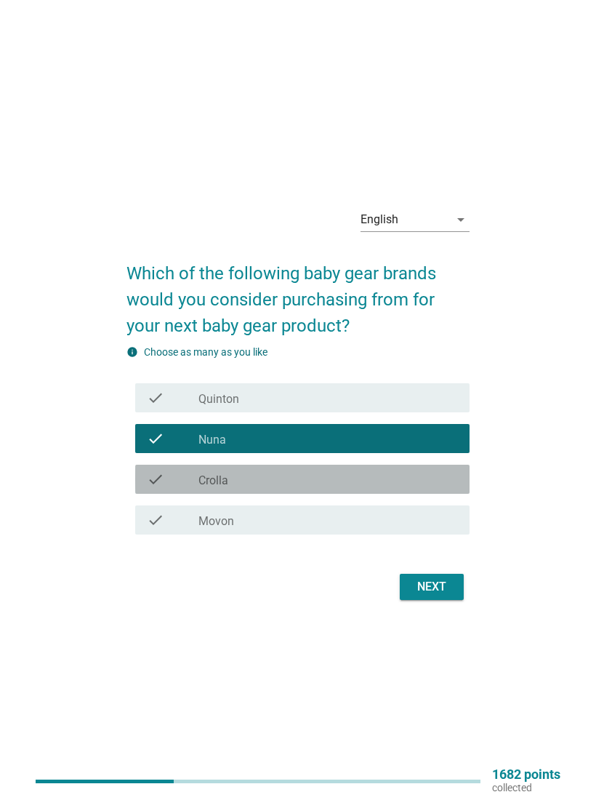
click at [148, 480] on icon "check" at bounding box center [155, 478] width 17 height 17
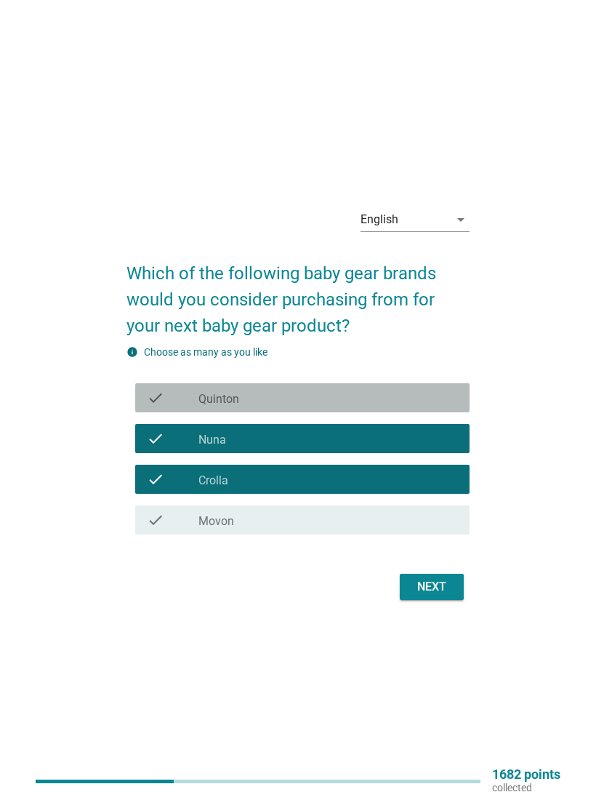
click at [415, 403] on div "check_box_outline_blank [PERSON_NAME]" at bounding box center [327, 397] width 259 height 17
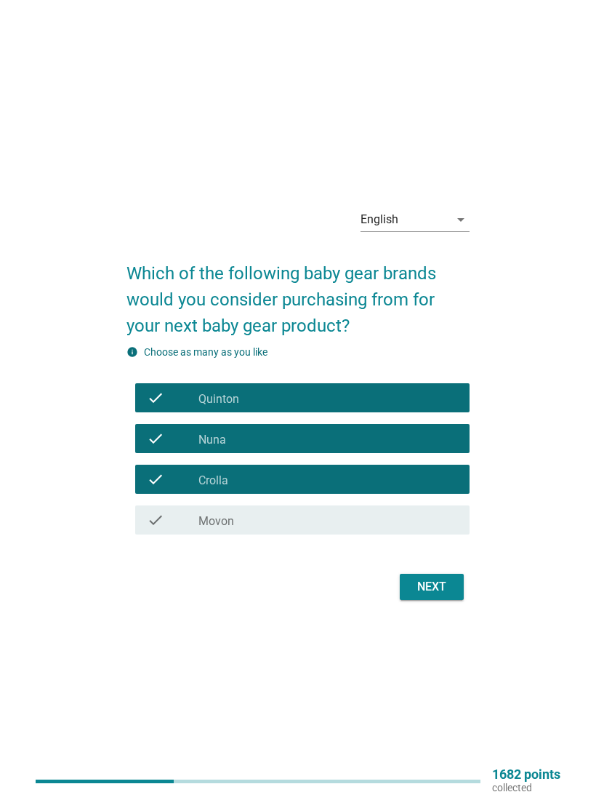
click at [440, 593] on div "Next" at bounding box center [431, 586] width 41 height 17
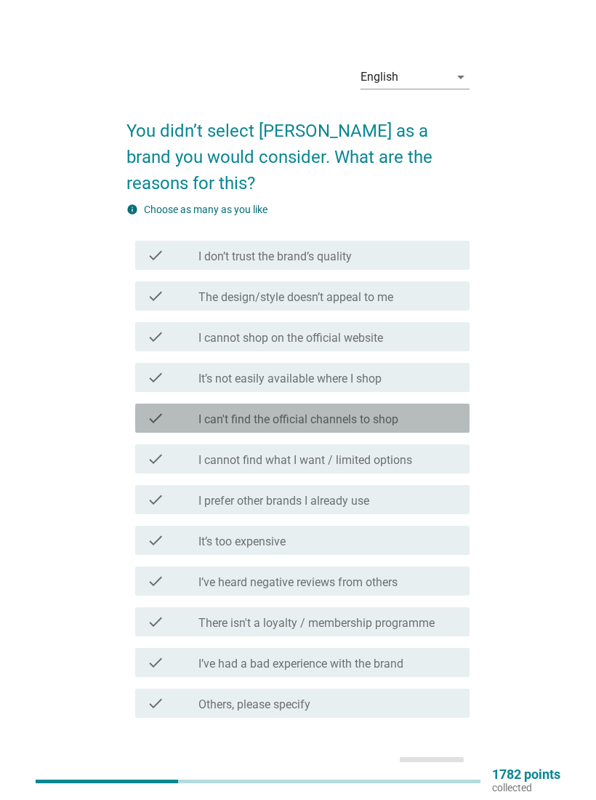
click at [441, 409] on div "check_box_outline_blank I can't find the official channels to shop" at bounding box center [327, 417] width 259 height 17
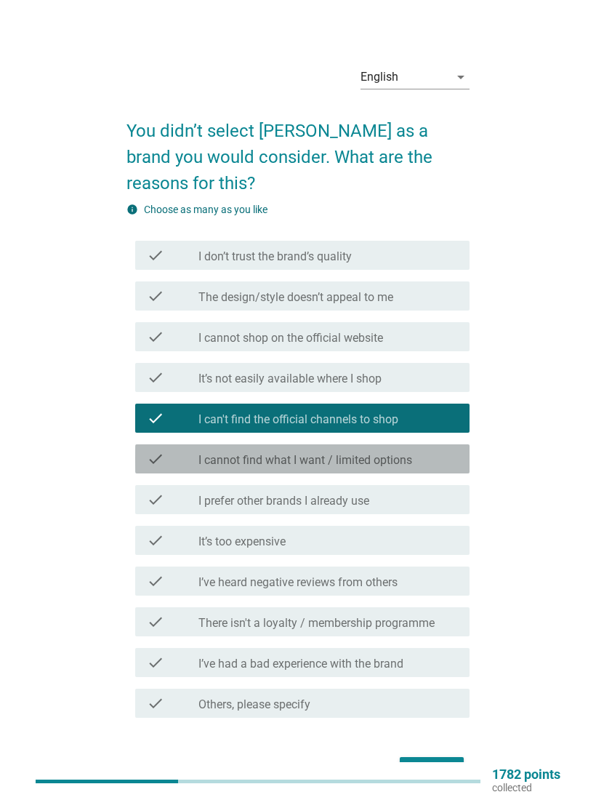
click at [426, 450] on div "check_box_outline_blank I cannot find what I want / limited options" at bounding box center [327, 458] width 259 height 17
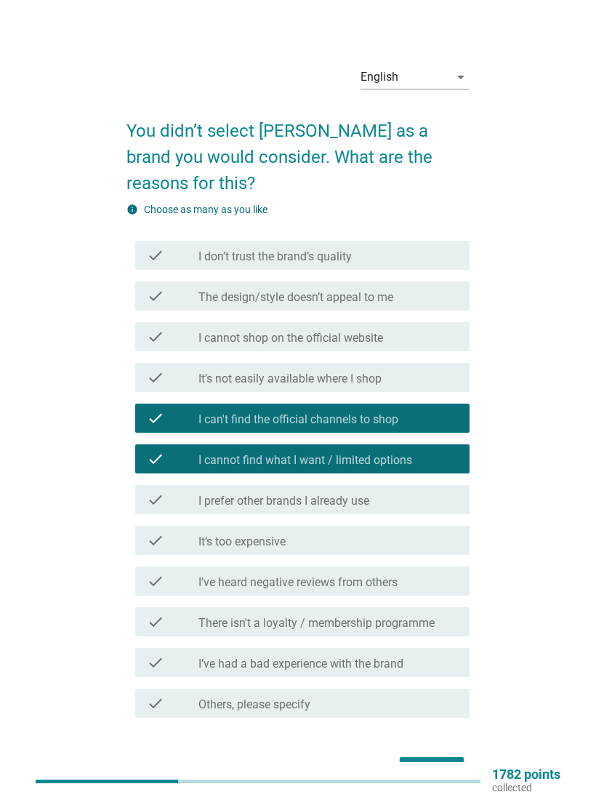
click at [446, 761] on div "Next" at bounding box center [431, 769] width 41 height 17
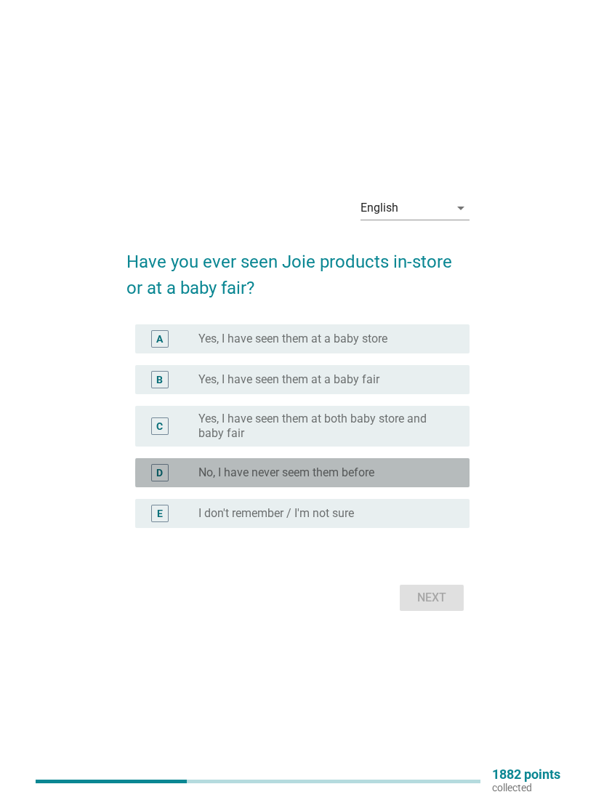
click at [433, 472] on div "radio_button_unchecked No, I have never seem them before" at bounding box center [322, 472] width 248 height 15
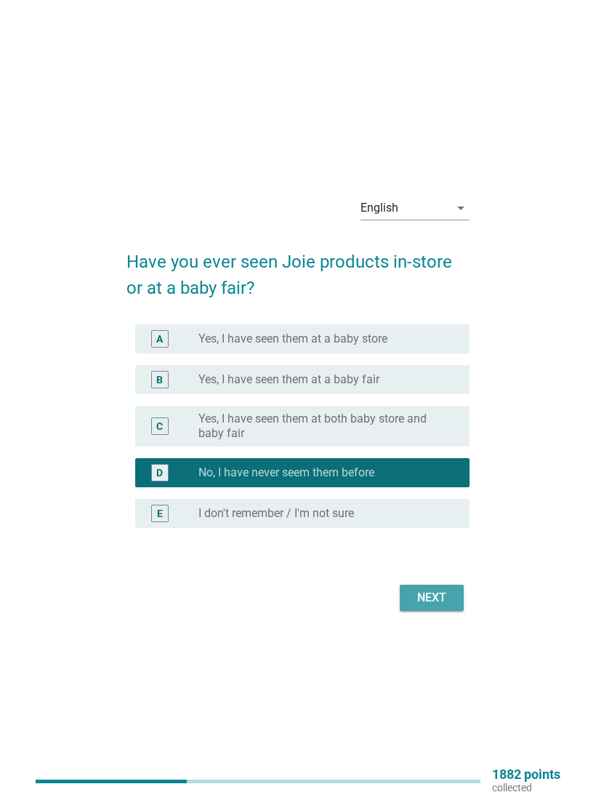
click at [439, 596] on div "Next" at bounding box center [431, 597] width 41 height 17
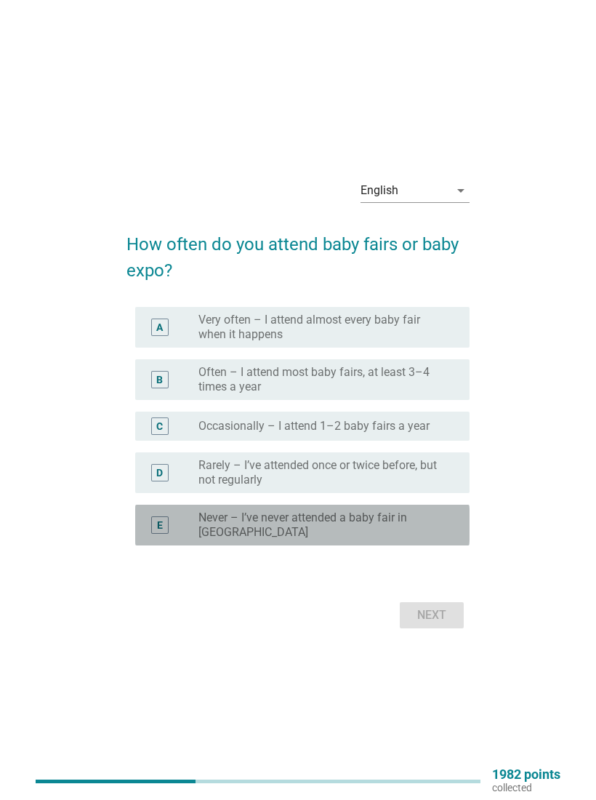
click at [423, 526] on label "Never – I’ve never attended a baby fair in [GEOGRAPHIC_DATA]" at bounding box center [322, 524] width 248 height 29
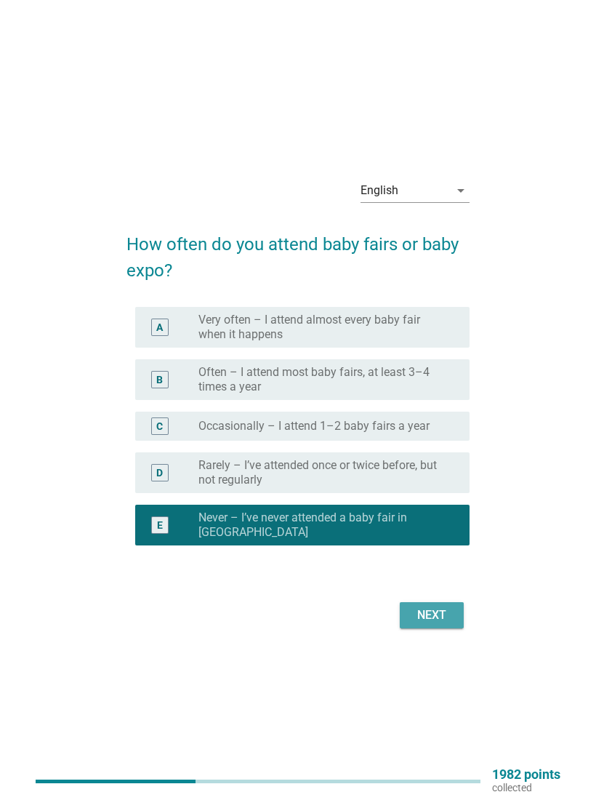
click at [441, 623] on div "Next" at bounding box center [431, 614] width 41 height 17
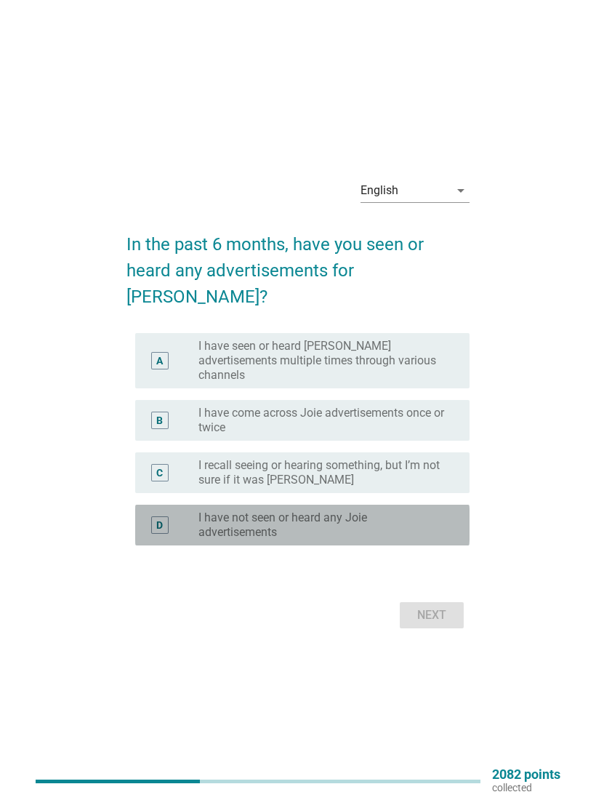
click at [432, 510] on label "I have not seen or heard any Joie advertisements" at bounding box center [322, 524] width 248 height 29
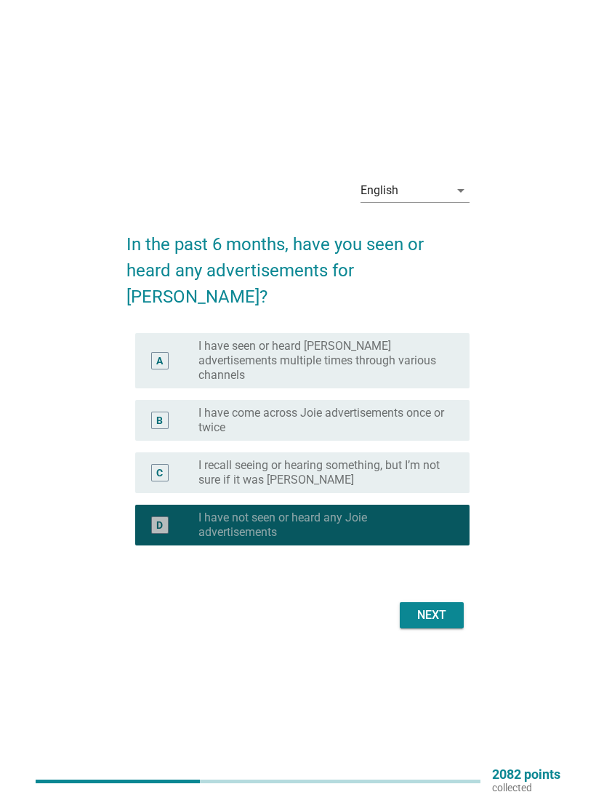
click at [444, 606] on div "Next" at bounding box center [431, 614] width 41 height 17
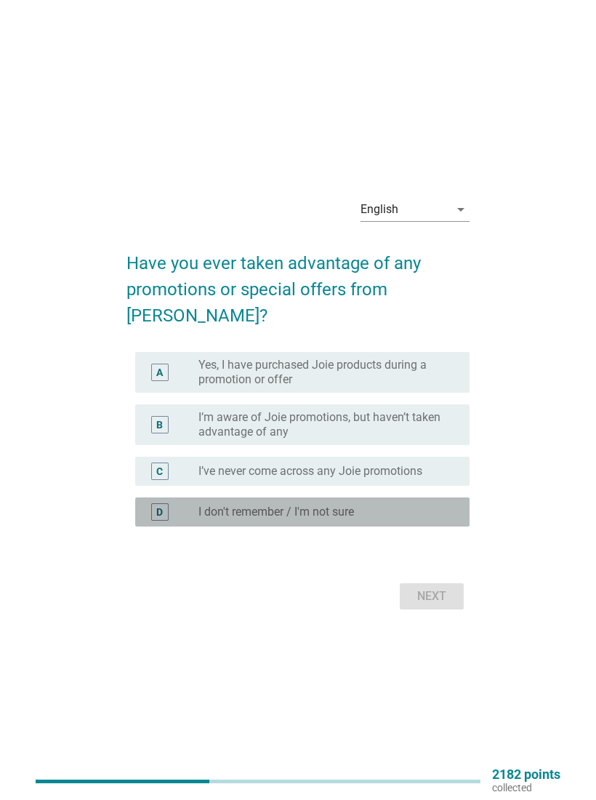
click at [441, 497] on div "D radio_button_unchecked I don't remember / I'm not sure" at bounding box center [302, 511] width 334 height 29
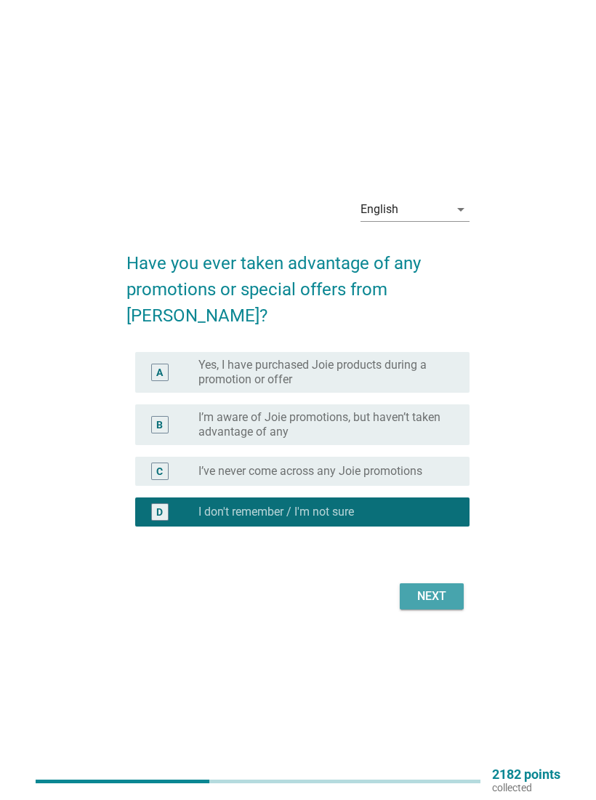
click at [437, 587] on div "Next" at bounding box center [431, 595] width 41 height 17
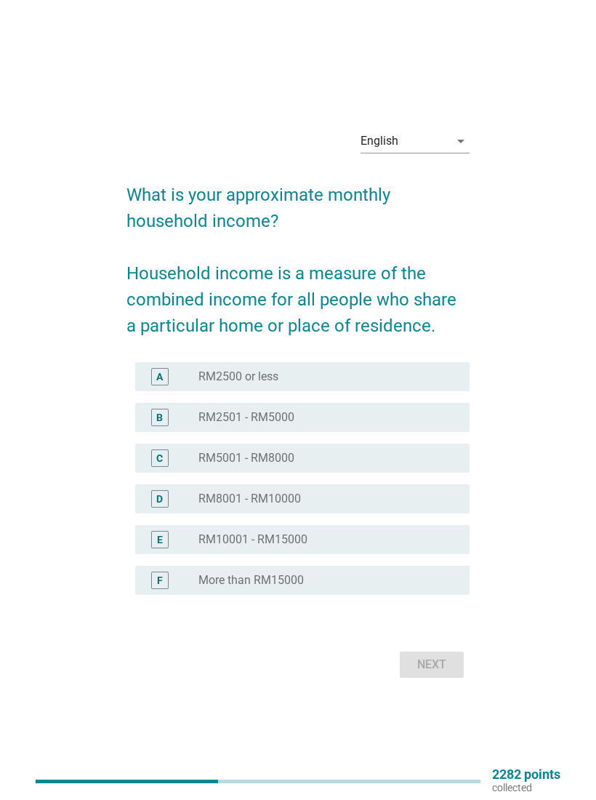
click at [357, 418] on div "radio_button_unchecked RM2501 - RM5000" at bounding box center [322, 417] width 248 height 15
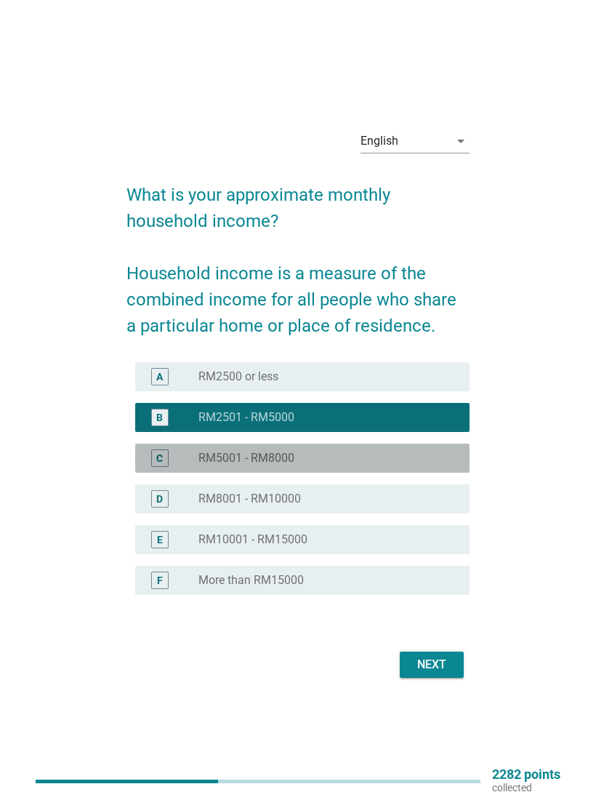
click at [442, 455] on div "radio_button_unchecked RM5001 - RM8000" at bounding box center [322, 458] width 248 height 15
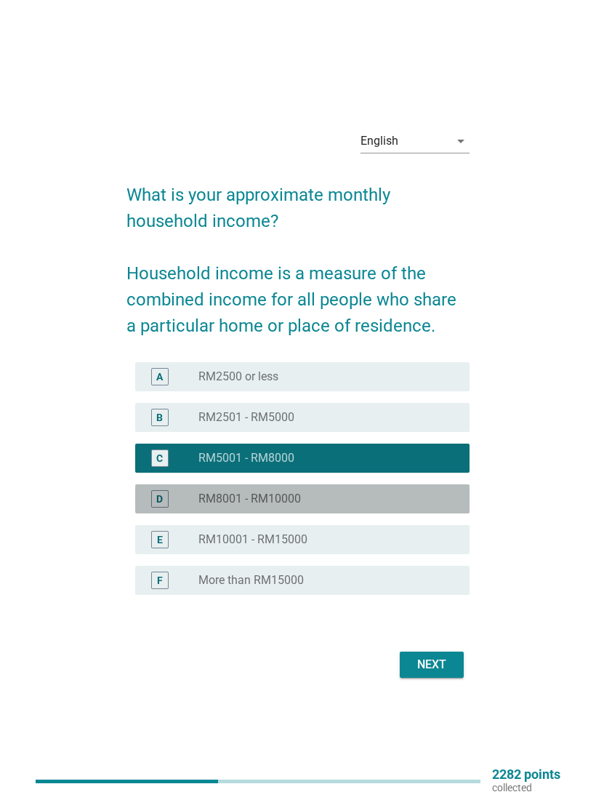
click at [412, 502] on div "radio_button_unchecked RM8001 - RM10000" at bounding box center [322, 498] width 248 height 15
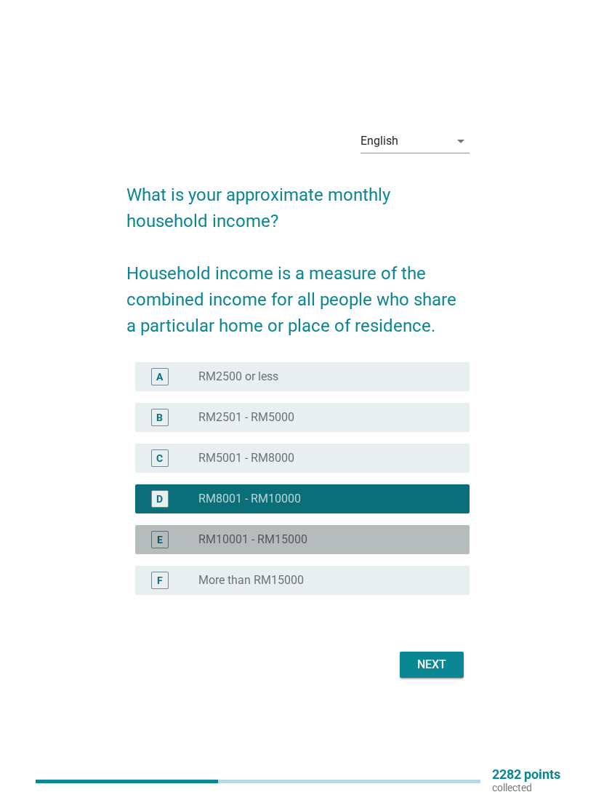
click at [403, 540] on div "radio_button_unchecked RM10001 - RM15000" at bounding box center [322, 539] width 248 height 15
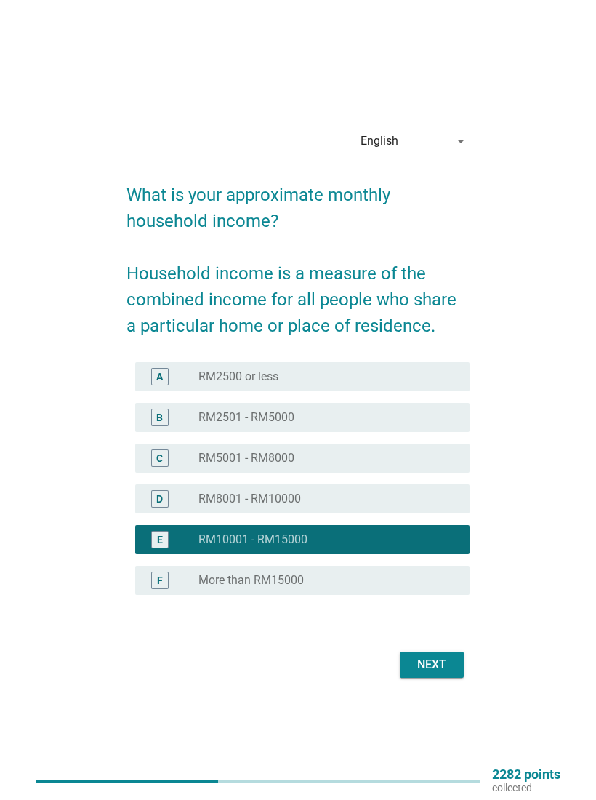
click at [438, 666] on div "Next" at bounding box center [431, 664] width 41 height 17
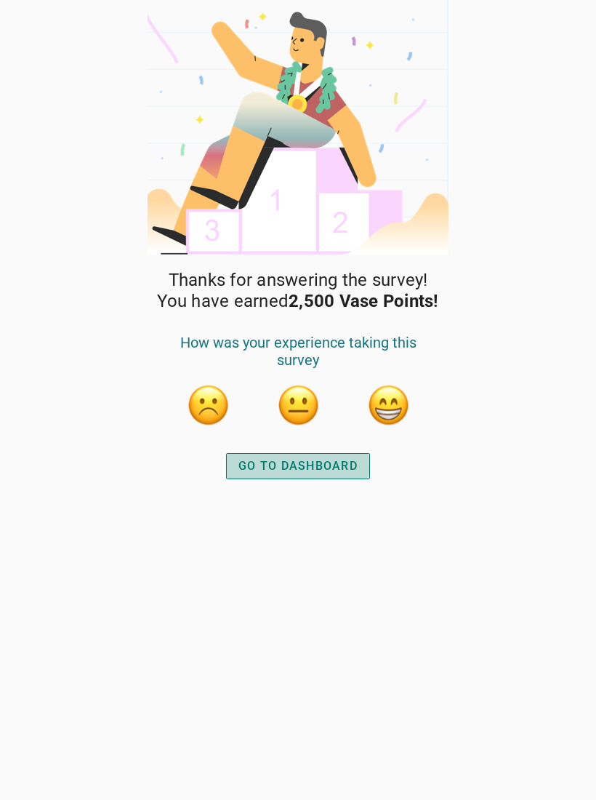
click at [329, 464] on div "GO TO DASHBOARD" at bounding box center [297, 465] width 119 height 17
